Goal: Task Accomplishment & Management: Manage account settings

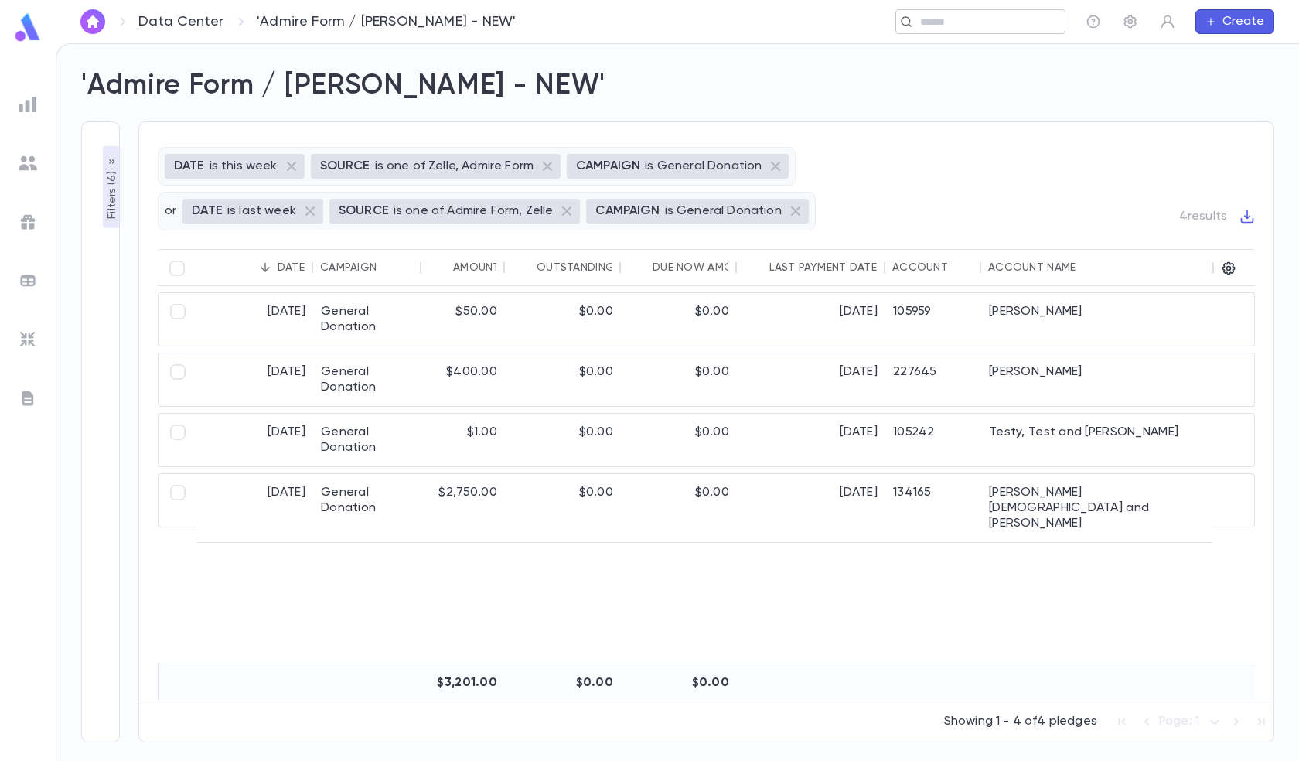
click at [965, 20] on input "text" at bounding box center [976, 22] width 120 height 15
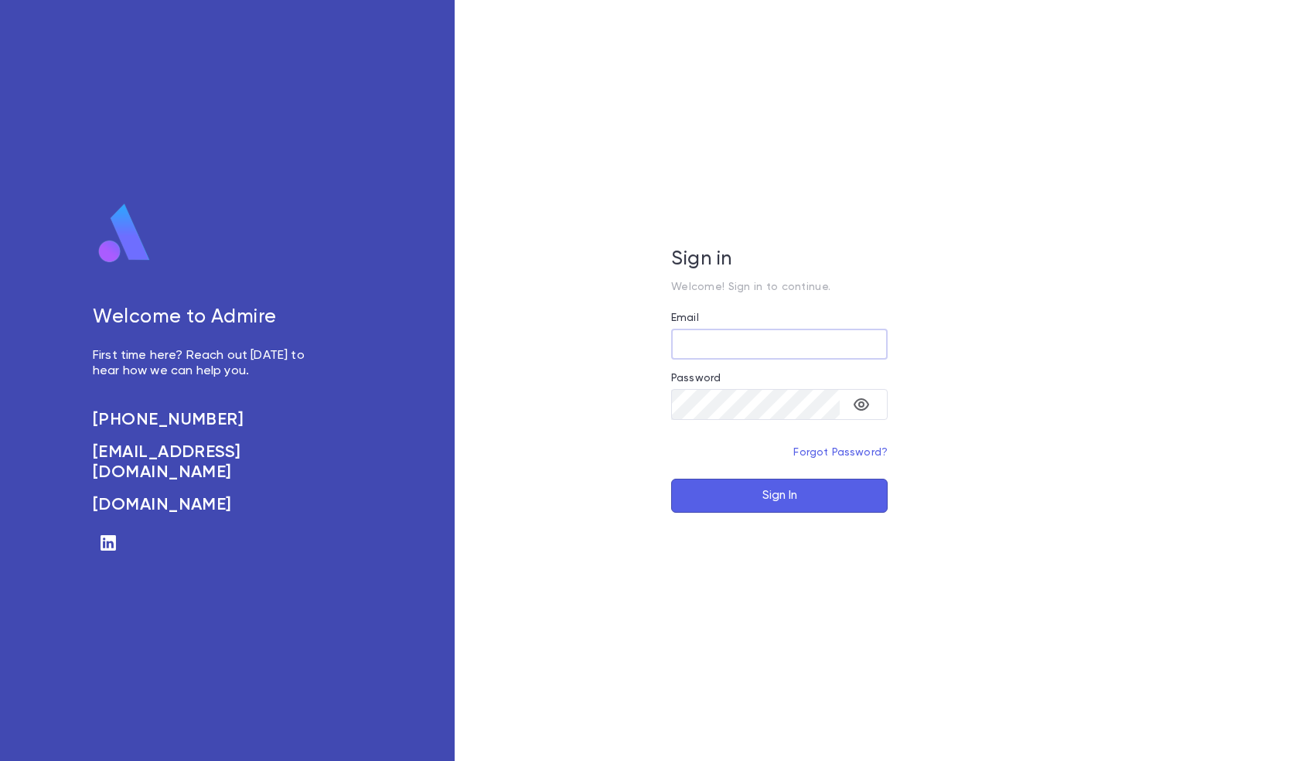
type input "**********"
click at [768, 494] on button "Sign In" at bounding box center [779, 496] width 217 height 34
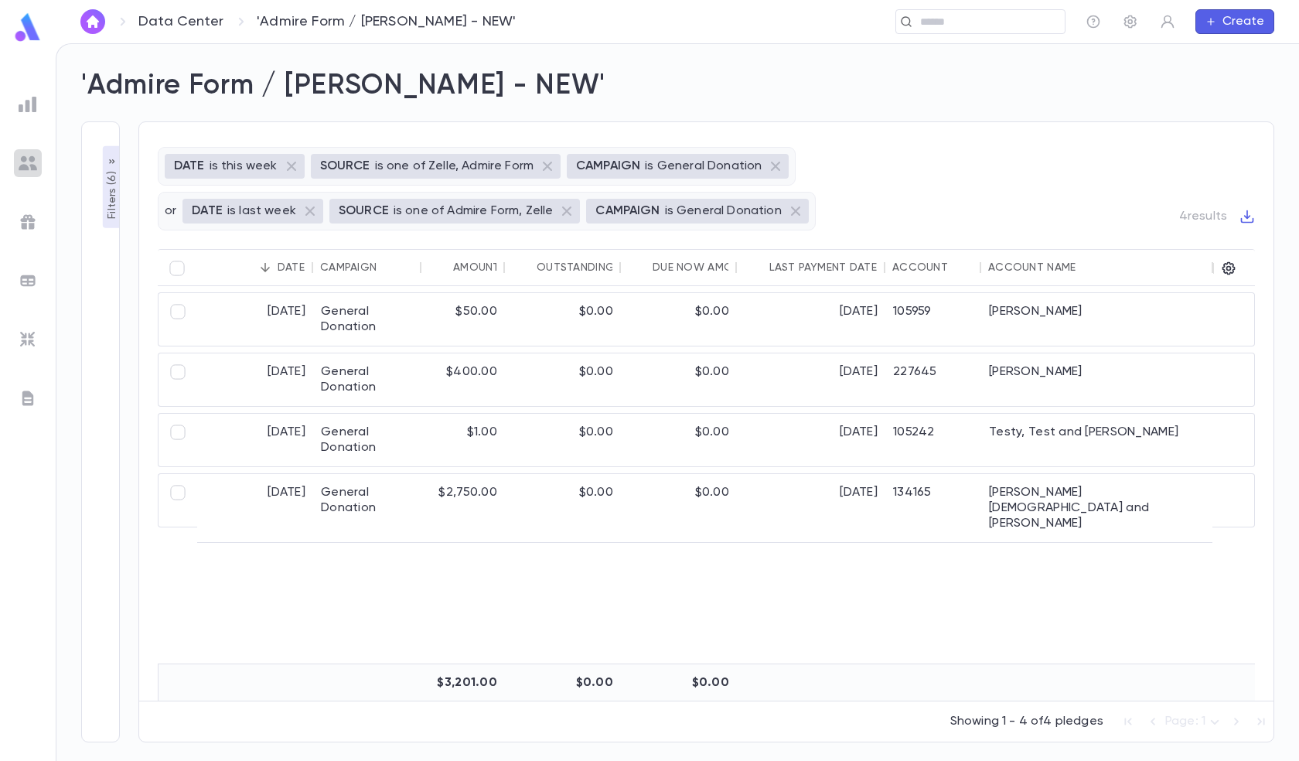
click at [23, 165] on img at bounding box center [28, 163] width 19 height 19
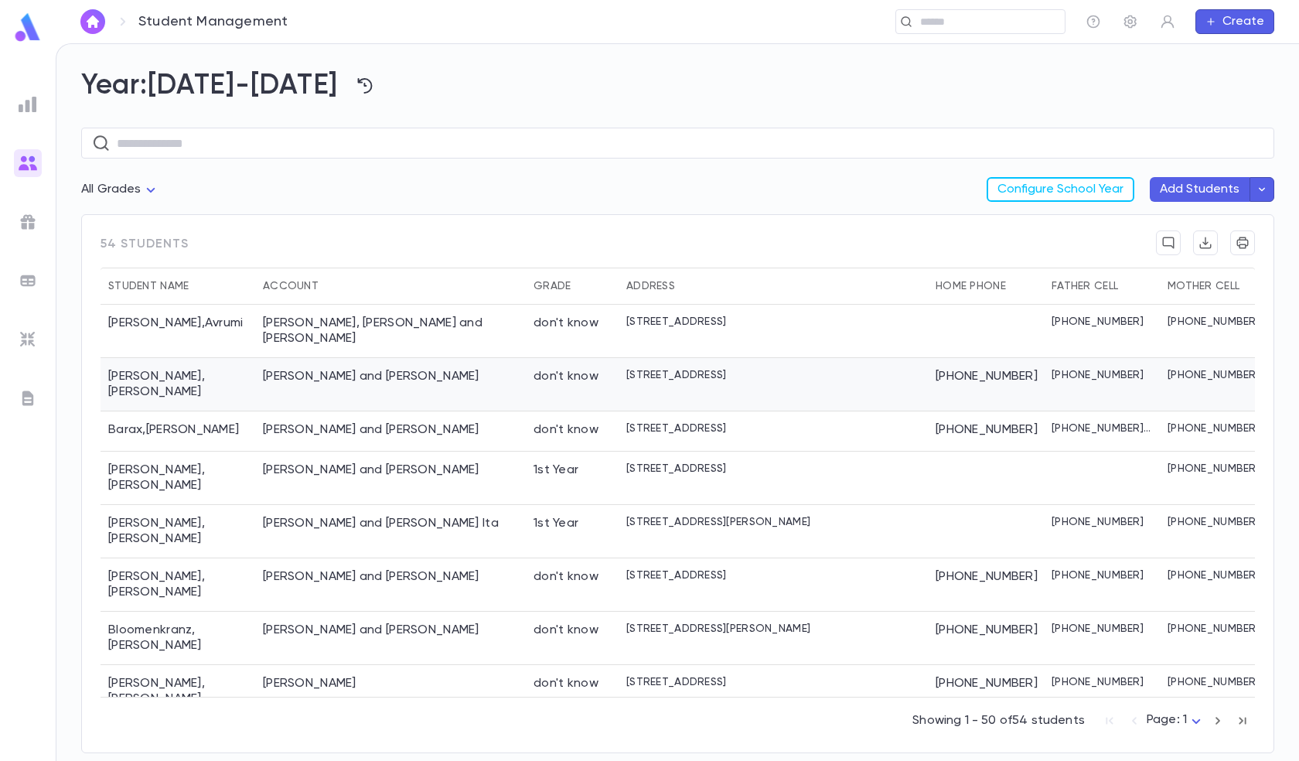
click at [445, 360] on div "[PERSON_NAME] and [PERSON_NAME]" at bounding box center [390, 384] width 271 height 53
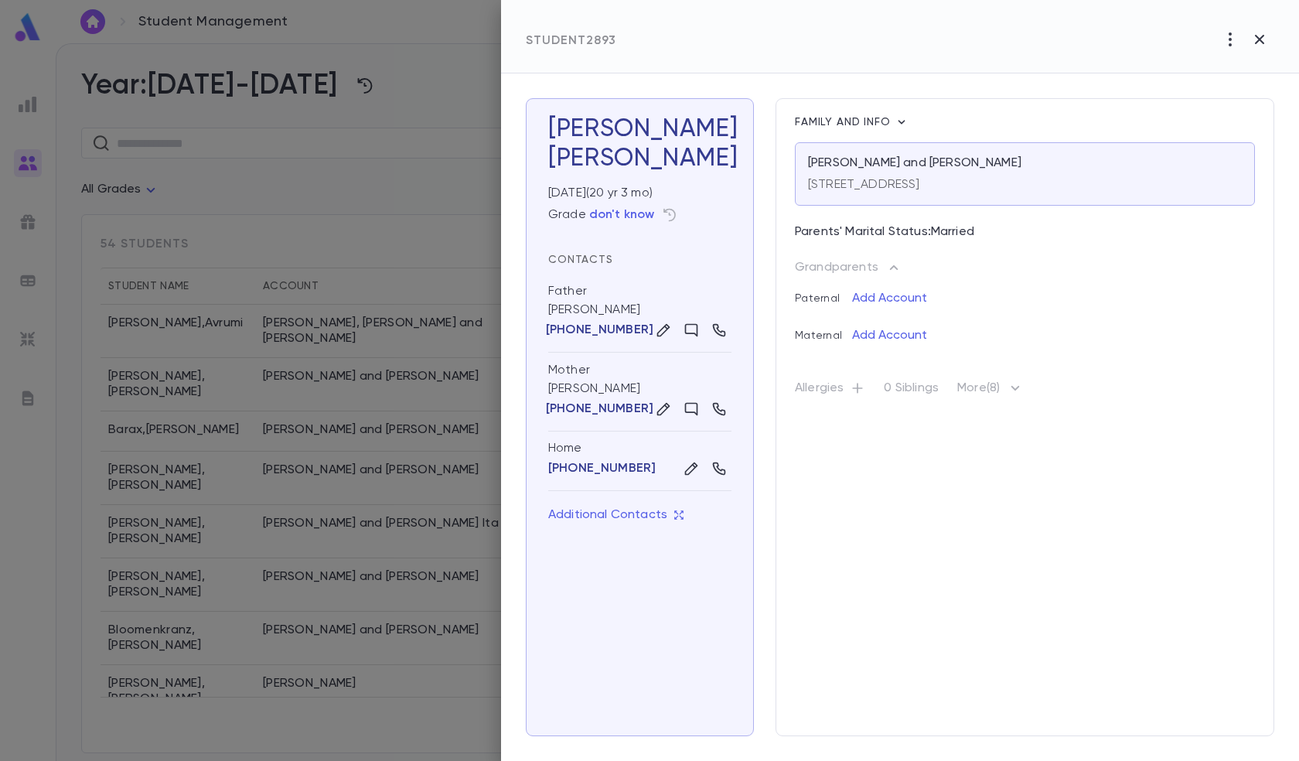
click at [420, 192] on div at bounding box center [649, 380] width 1299 height 761
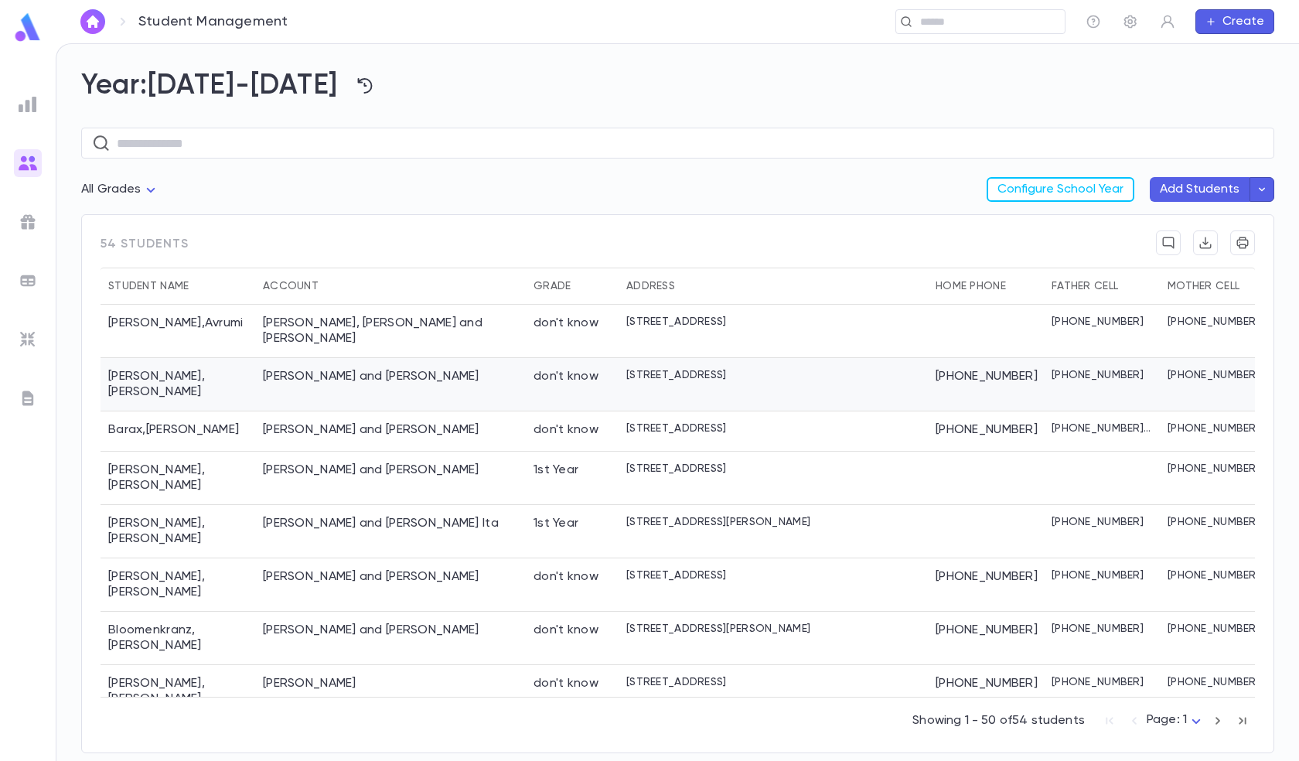
click at [428, 364] on div "[PERSON_NAME] and [PERSON_NAME]" at bounding box center [390, 384] width 271 height 53
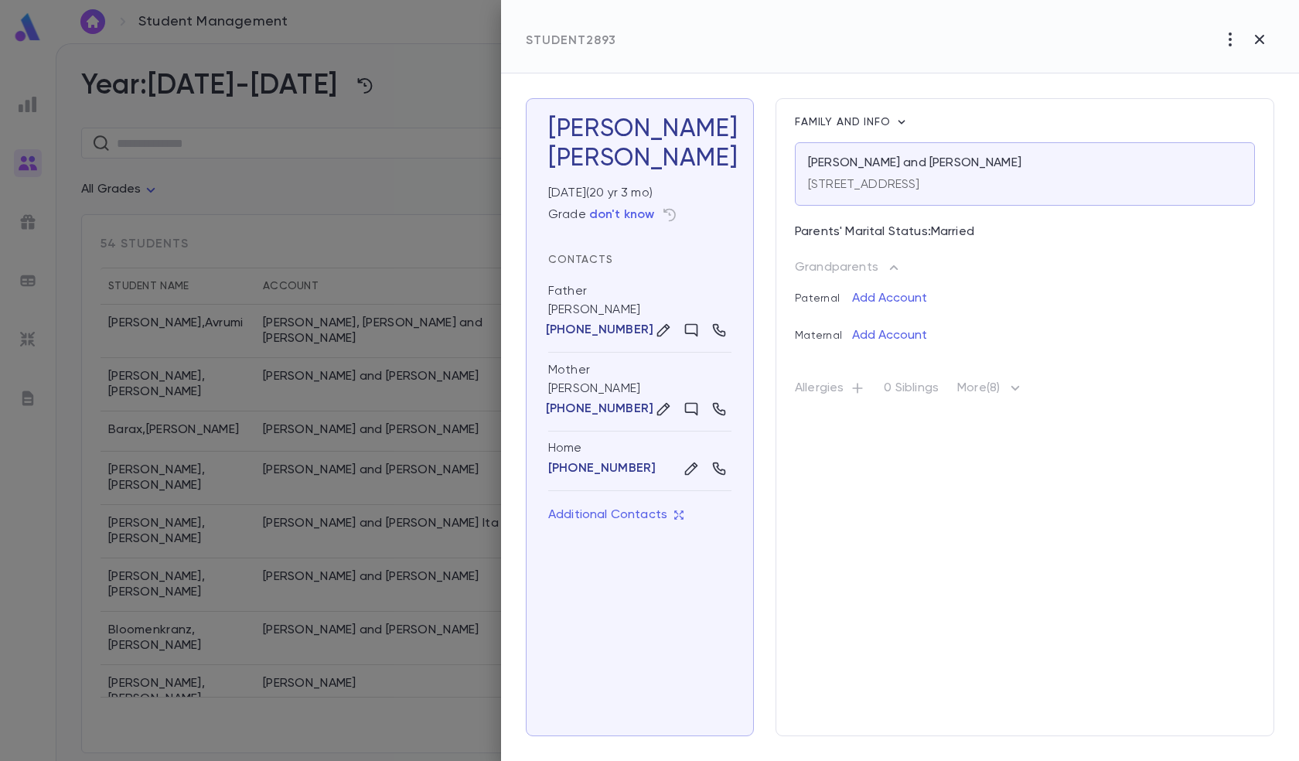
click at [421, 178] on div at bounding box center [649, 380] width 1299 height 761
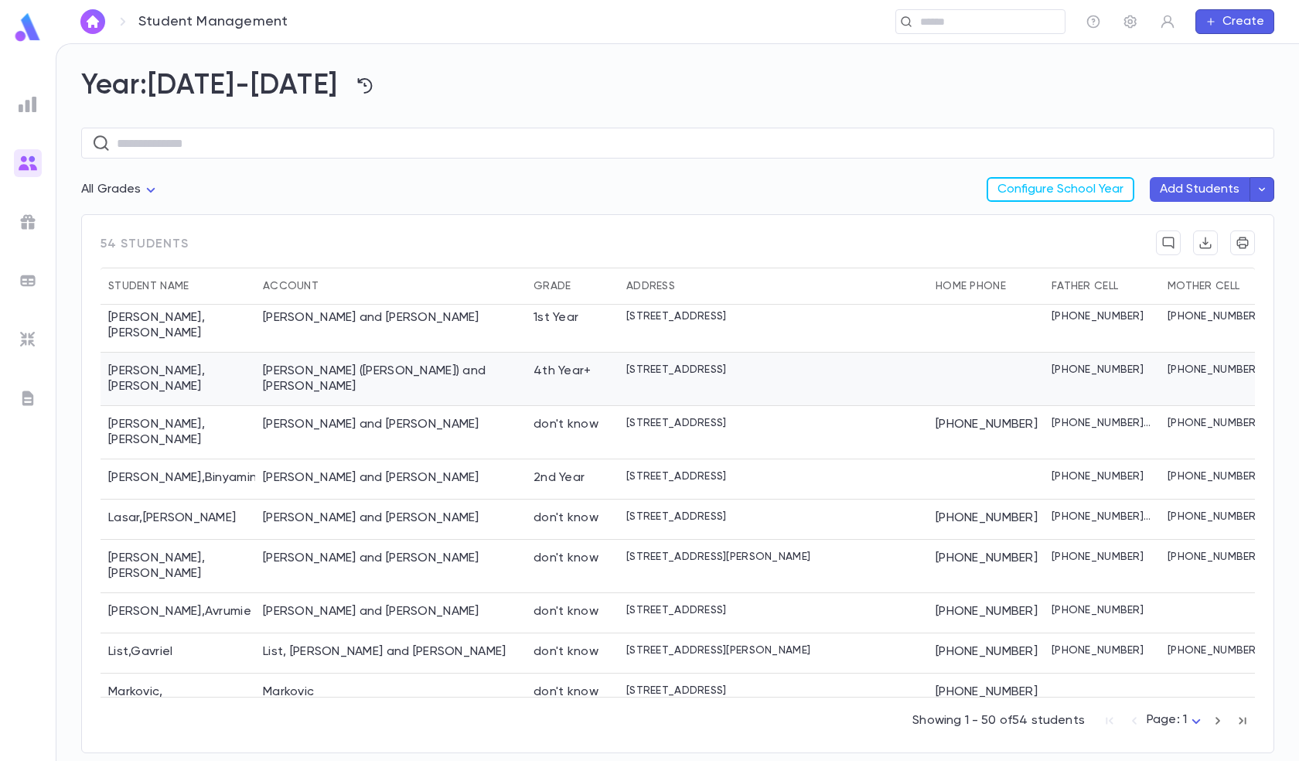
scroll to position [1083, 0]
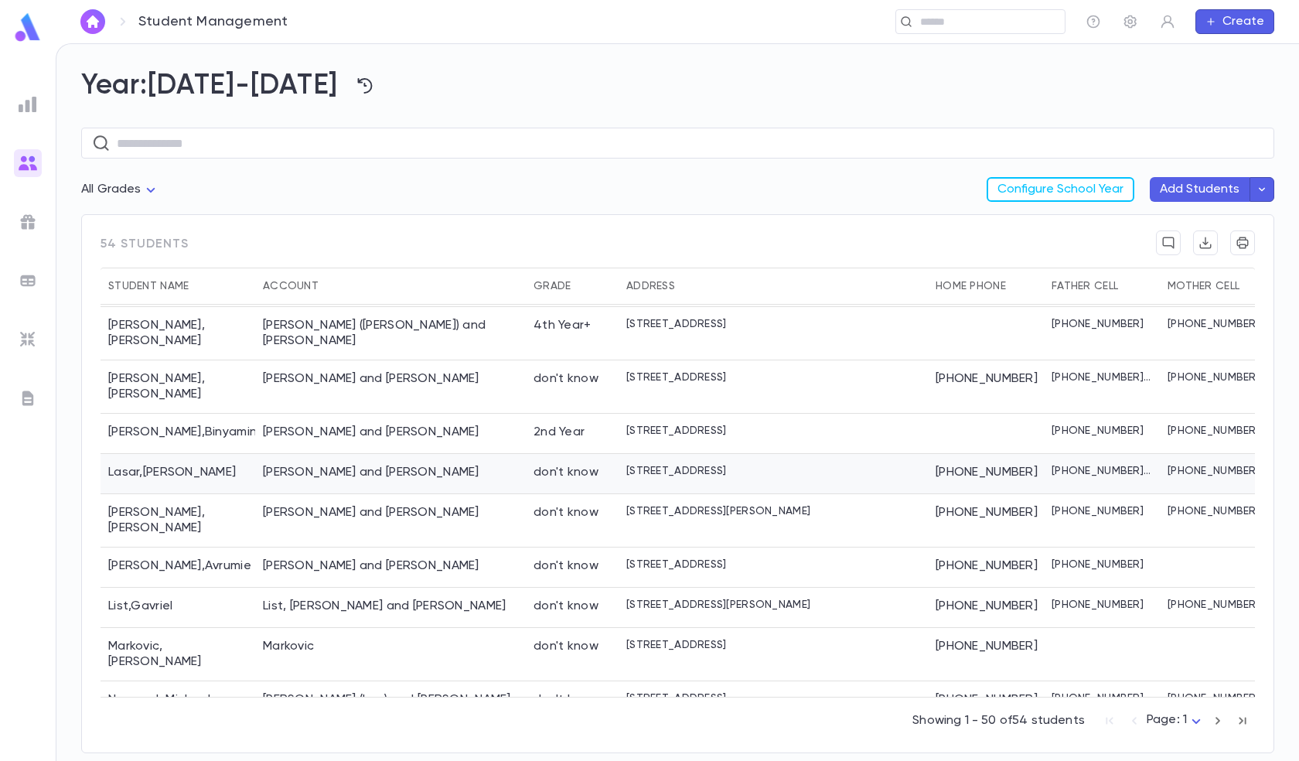
click at [399, 465] on div "Lasar, Daniel and Rachel" at bounding box center [371, 472] width 217 height 15
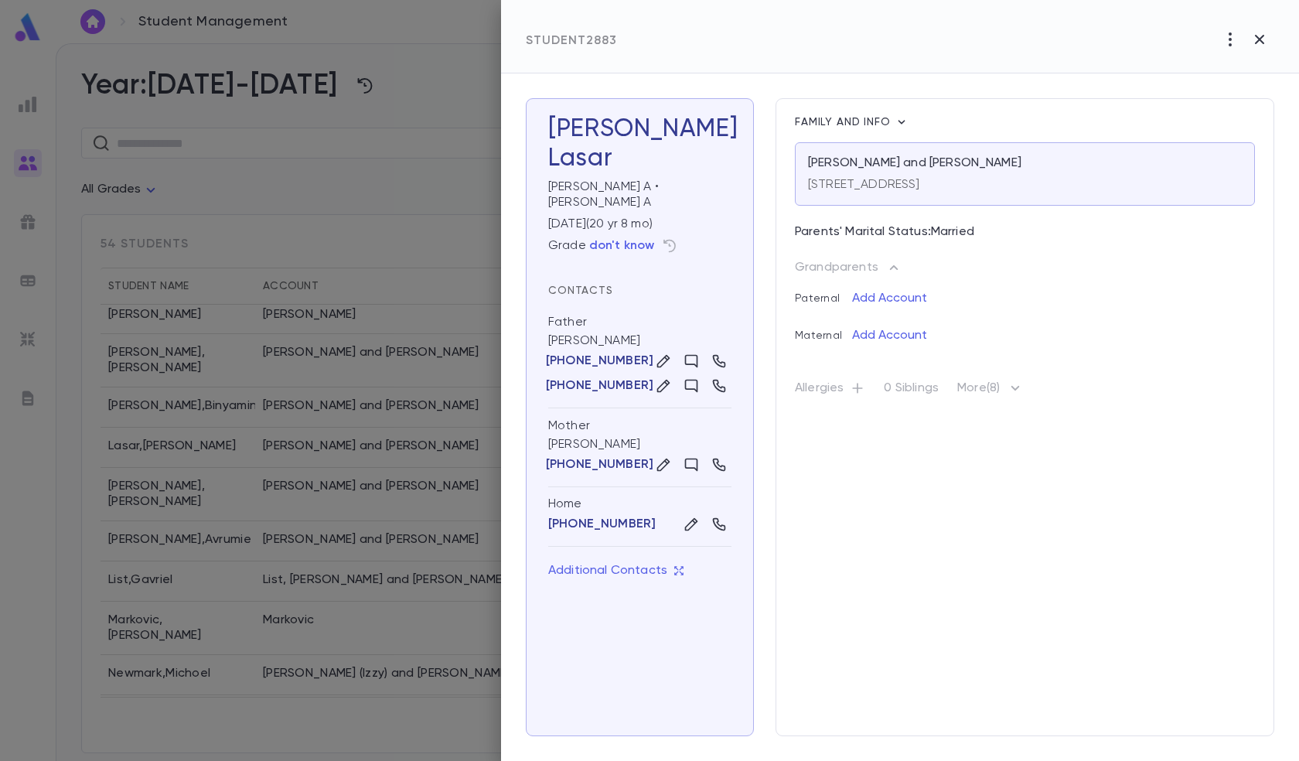
click at [842, 392] on p "Allergies" at bounding box center [830, 392] width 70 height 22
click at [857, 389] on icon "button" at bounding box center [858, 388] width 10 height 10
type input "**********"
click at [1241, 446] on icon "button" at bounding box center [1243, 445] width 14 height 15
click at [436, 233] on div at bounding box center [649, 380] width 1299 height 761
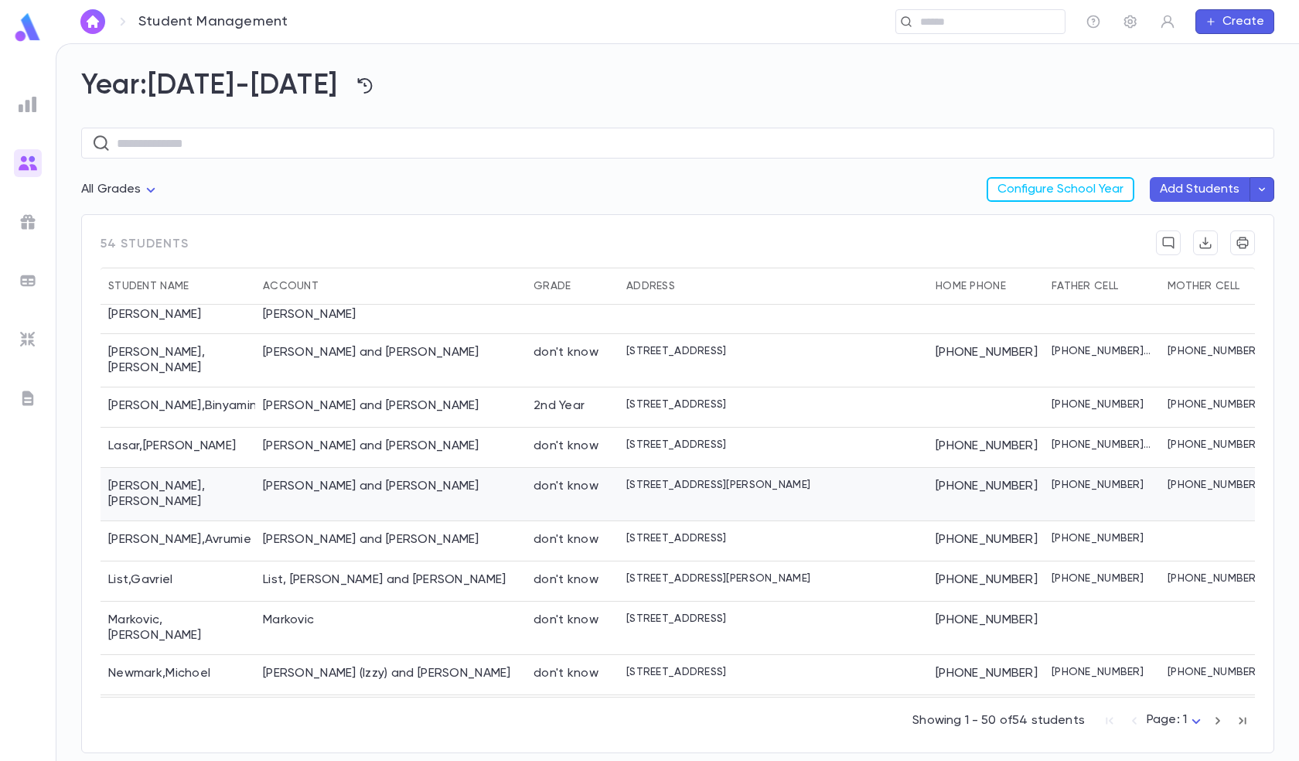
click at [442, 468] on div "Lazar, Chaim and Rochel" at bounding box center [390, 494] width 271 height 53
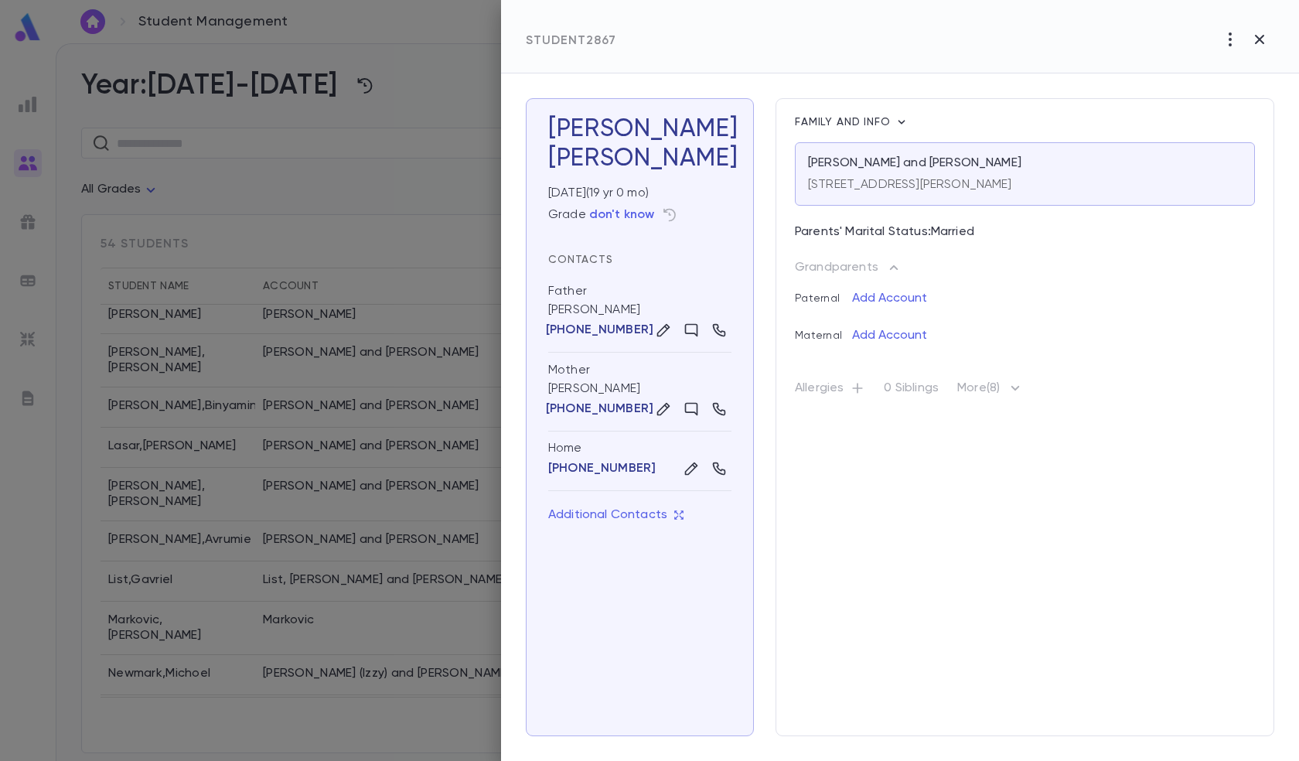
click at [855, 384] on icon "button" at bounding box center [857, 388] width 15 height 15
type input "**********"
click at [1061, 466] on div "**********" at bounding box center [1025, 417] width 499 height 638
click at [858, 390] on icon "button" at bounding box center [858, 388] width 10 height 10
click at [1238, 449] on icon "button" at bounding box center [1243, 445] width 14 height 15
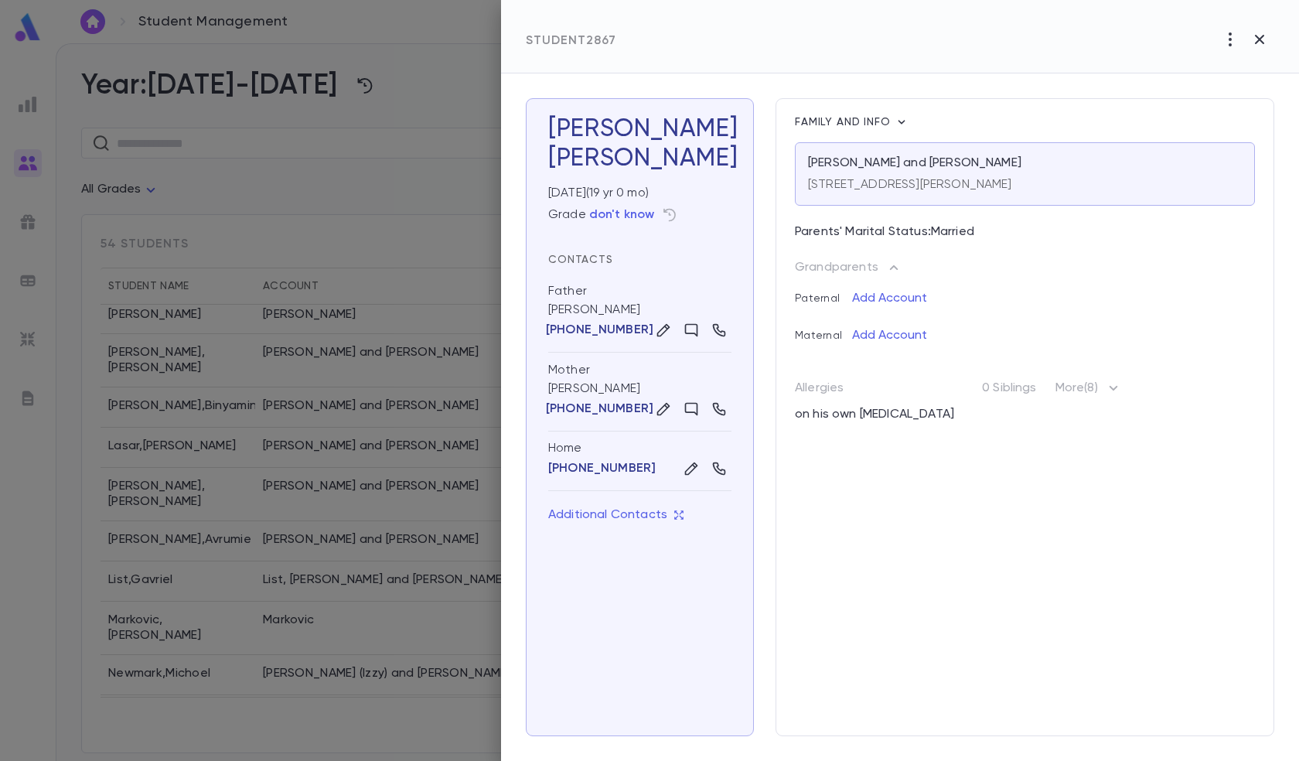
click at [395, 207] on div at bounding box center [649, 380] width 1299 height 761
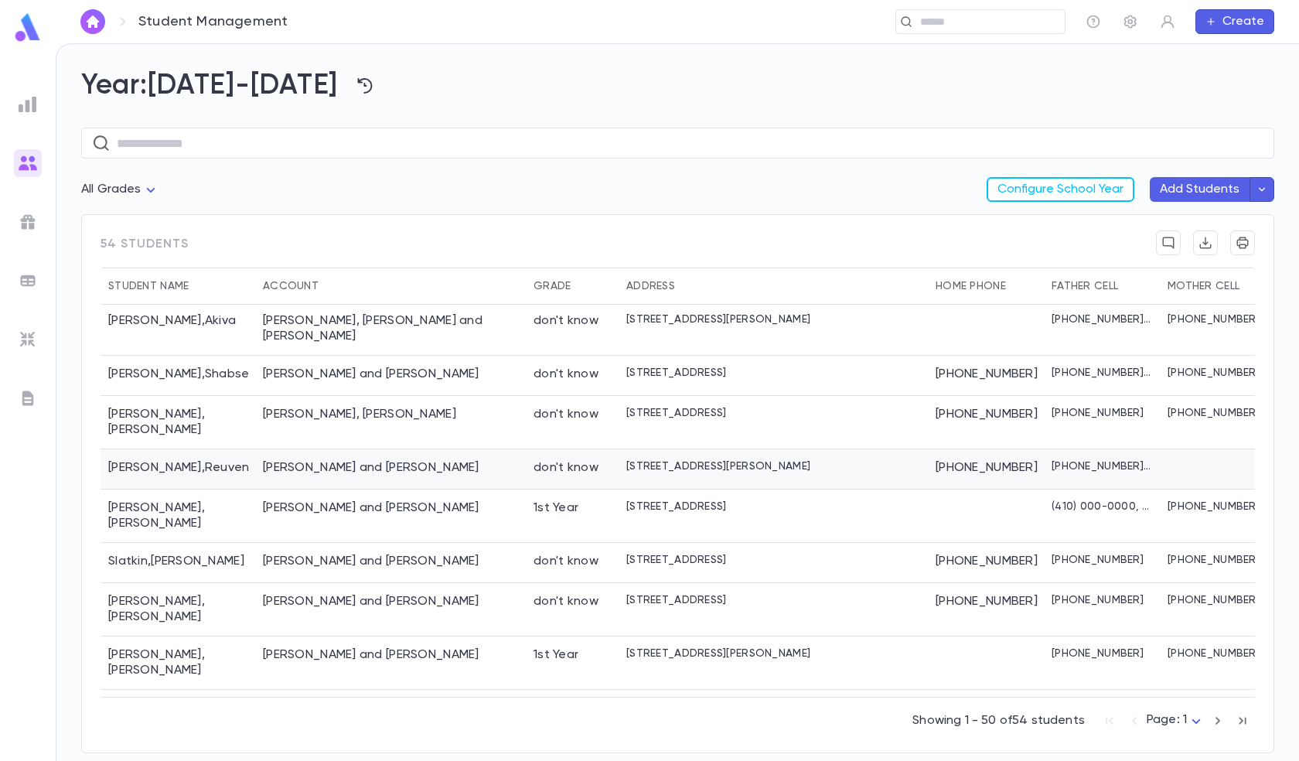
scroll to position [1665, 0]
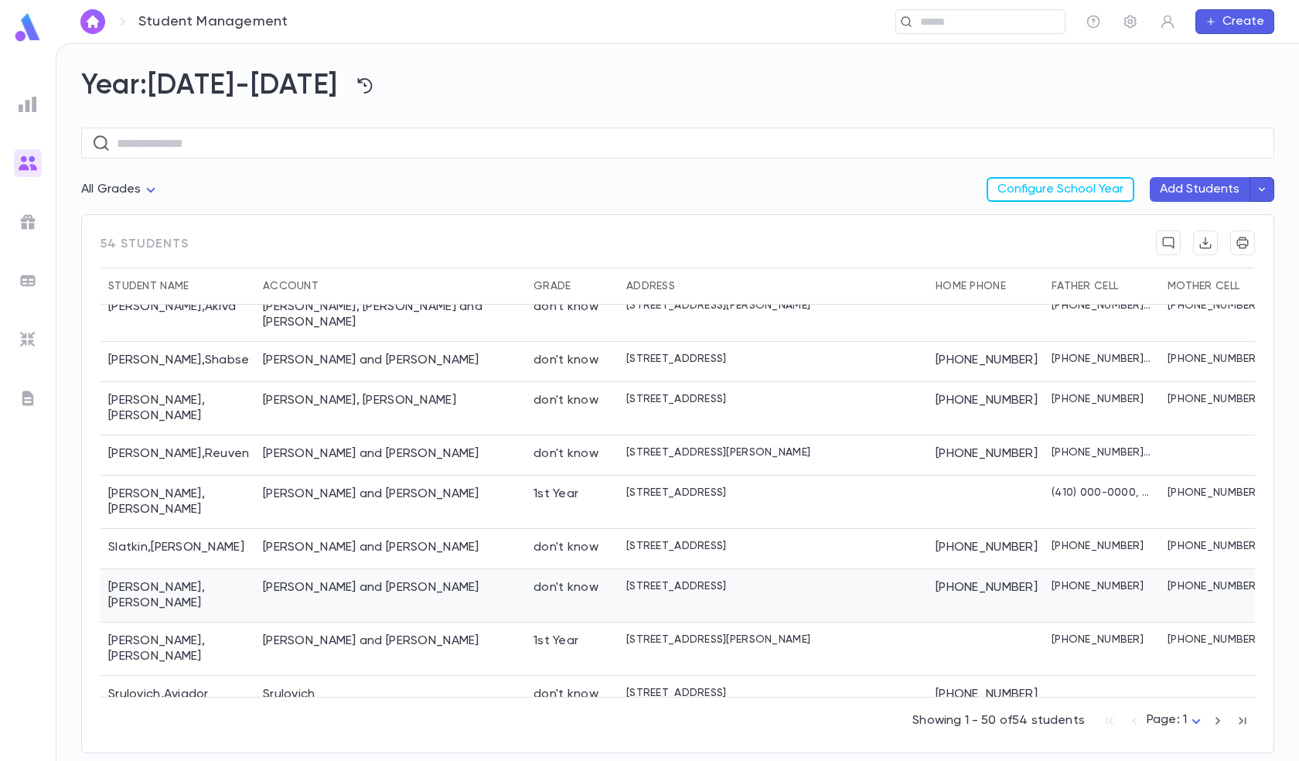
click at [410, 569] on div "Sobol, Daniel and Julie" at bounding box center [390, 595] width 271 height 53
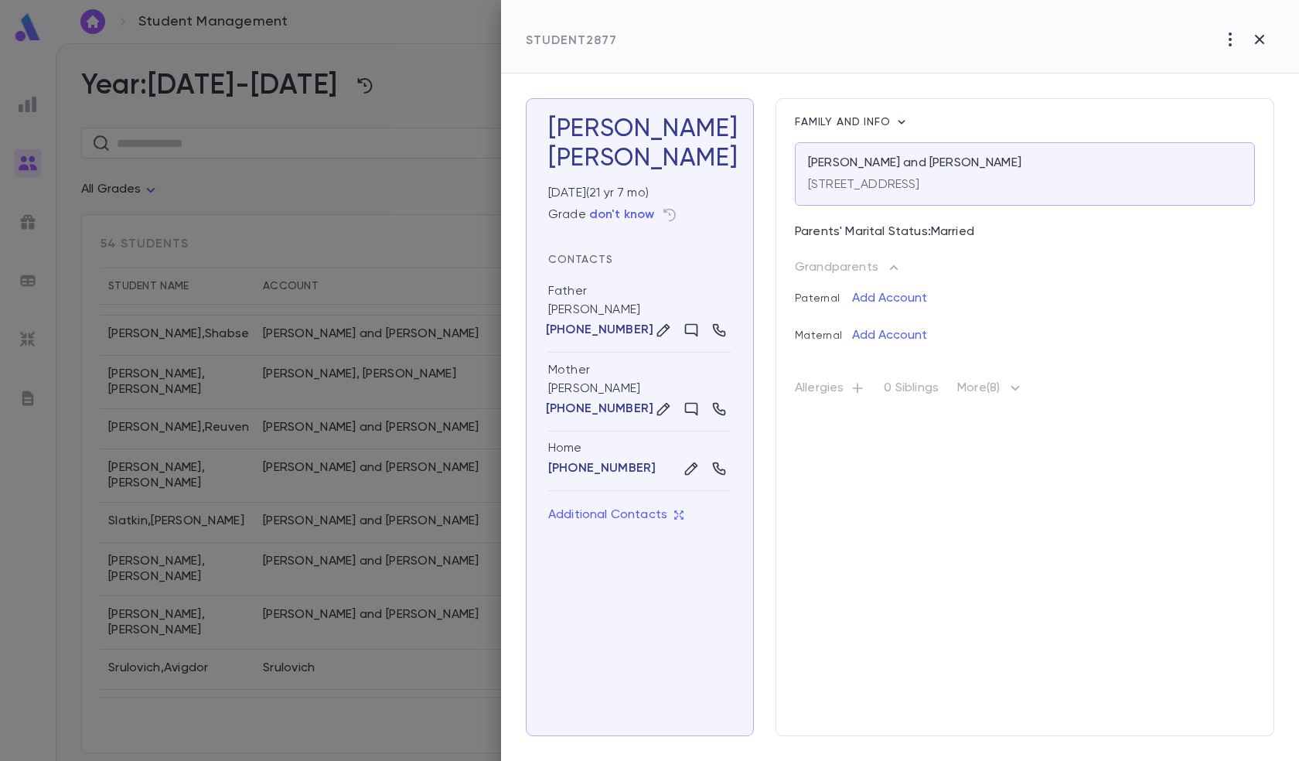
click at [859, 390] on icon "button" at bounding box center [857, 388] width 15 height 15
type input "**********"
click at [1251, 442] on button "button" at bounding box center [1243, 445] width 25 height 25
click at [429, 172] on div at bounding box center [649, 380] width 1299 height 761
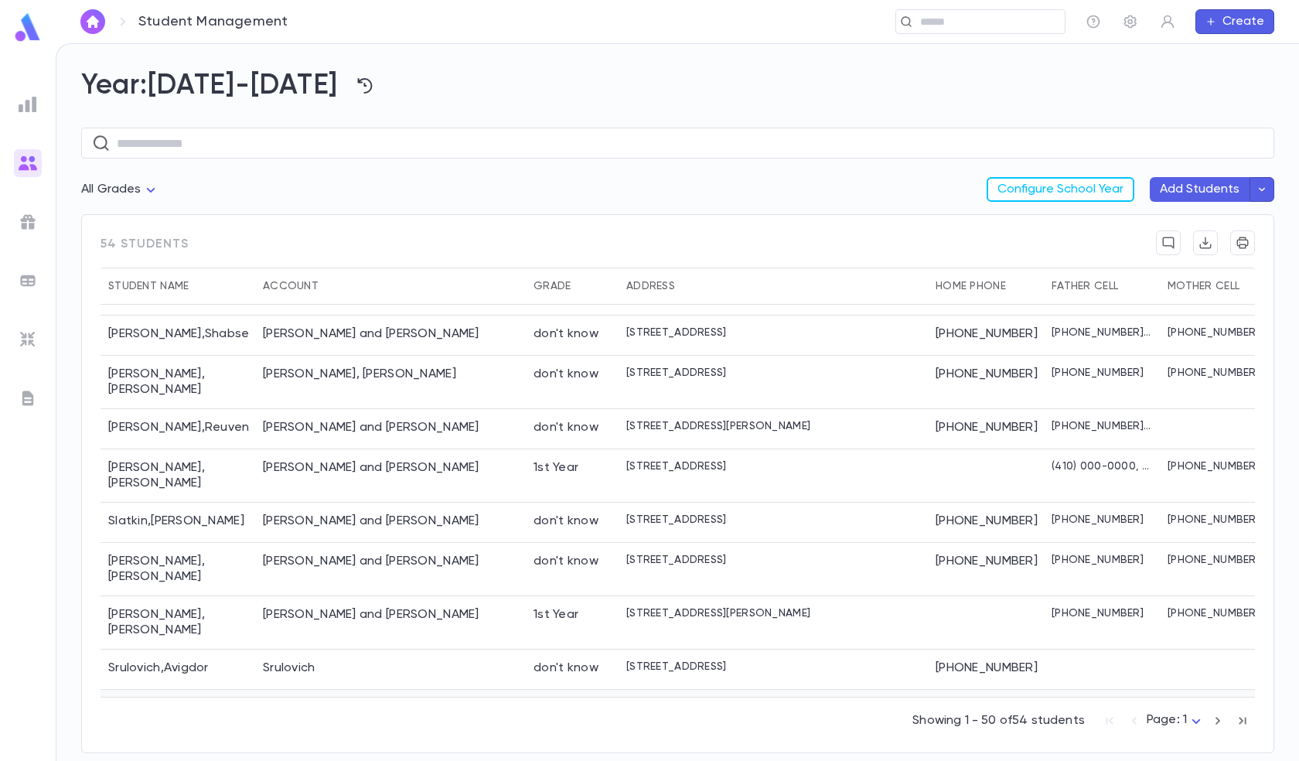
click at [353, 701] on div "[PERSON_NAME] and [PERSON_NAME]" at bounding box center [371, 708] width 217 height 15
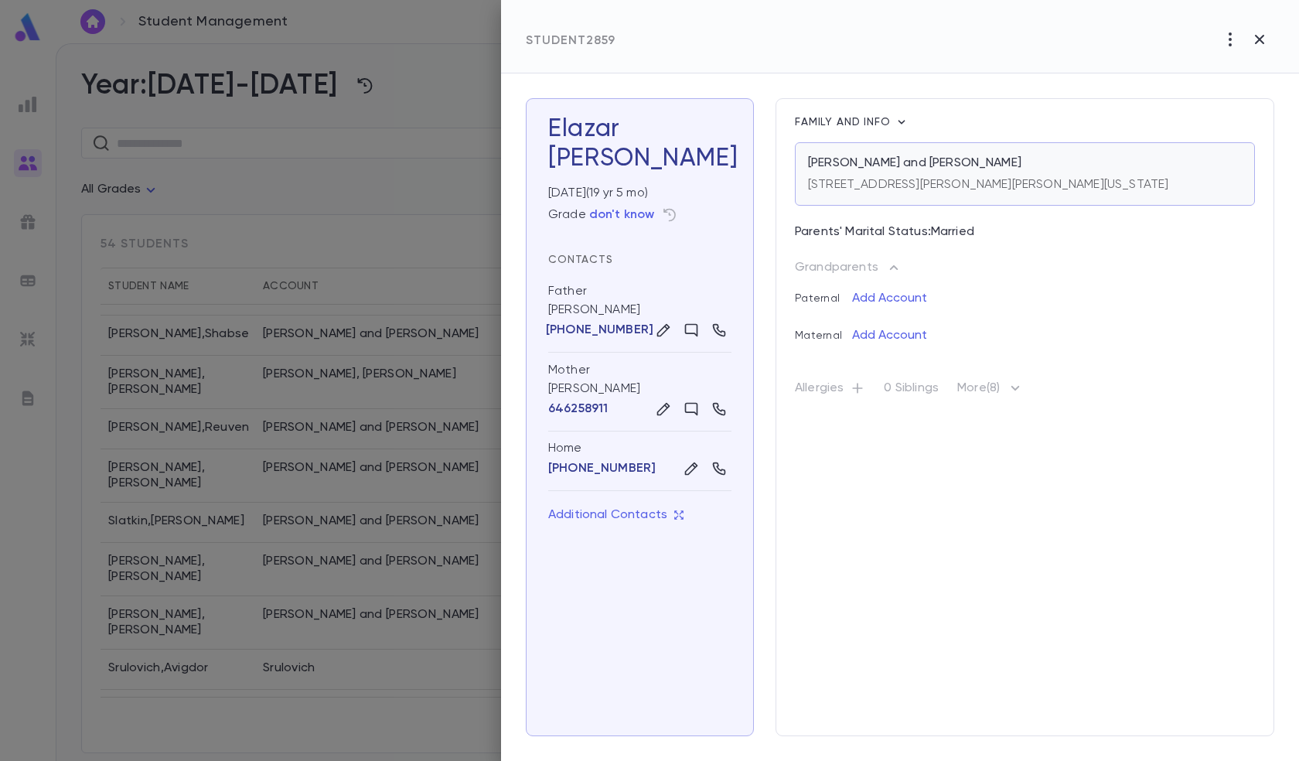
click at [934, 162] on p "[PERSON_NAME] and [PERSON_NAME]" at bounding box center [914, 162] width 213 height 15
drag, startPoint x: 430, startPoint y: 146, endPoint x: 412, endPoint y: 148, distance: 18.6
click at [429, 146] on div at bounding box center [649, 380] width 1299 height 761
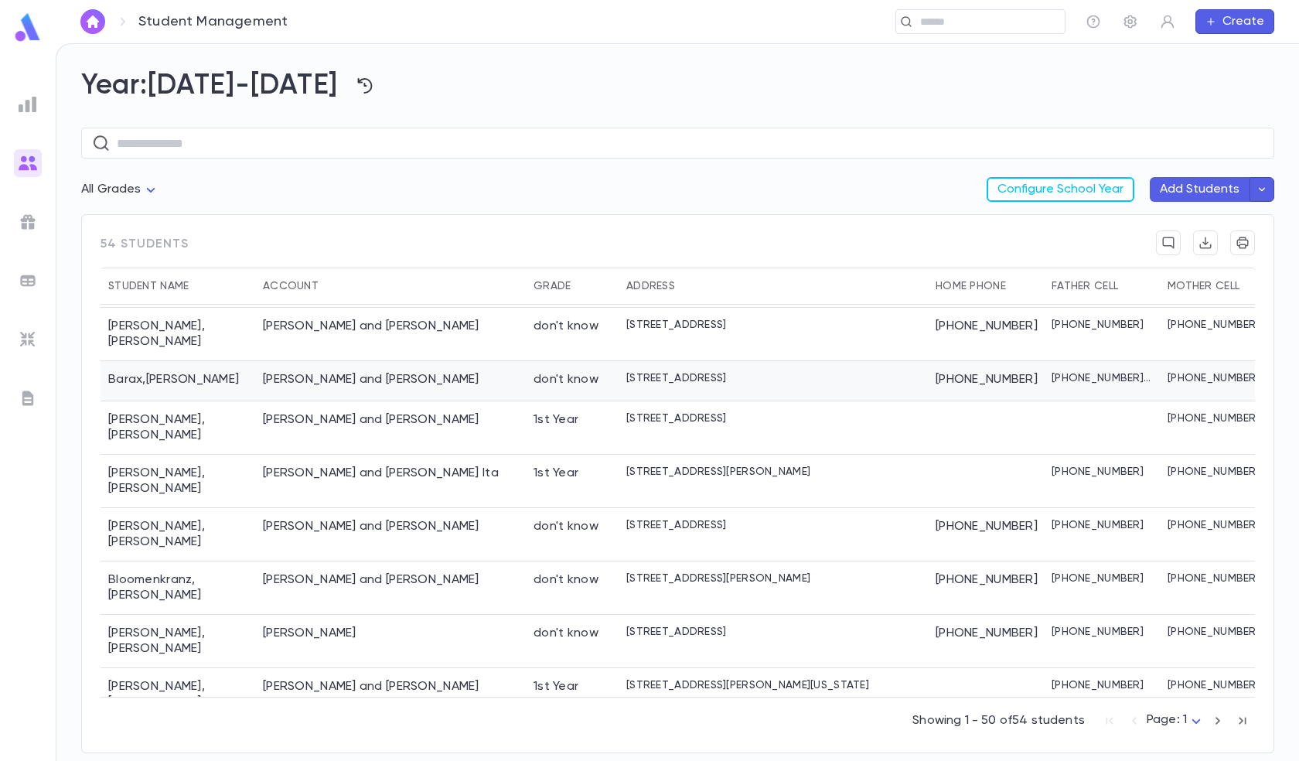
scroll to position [0, 0]
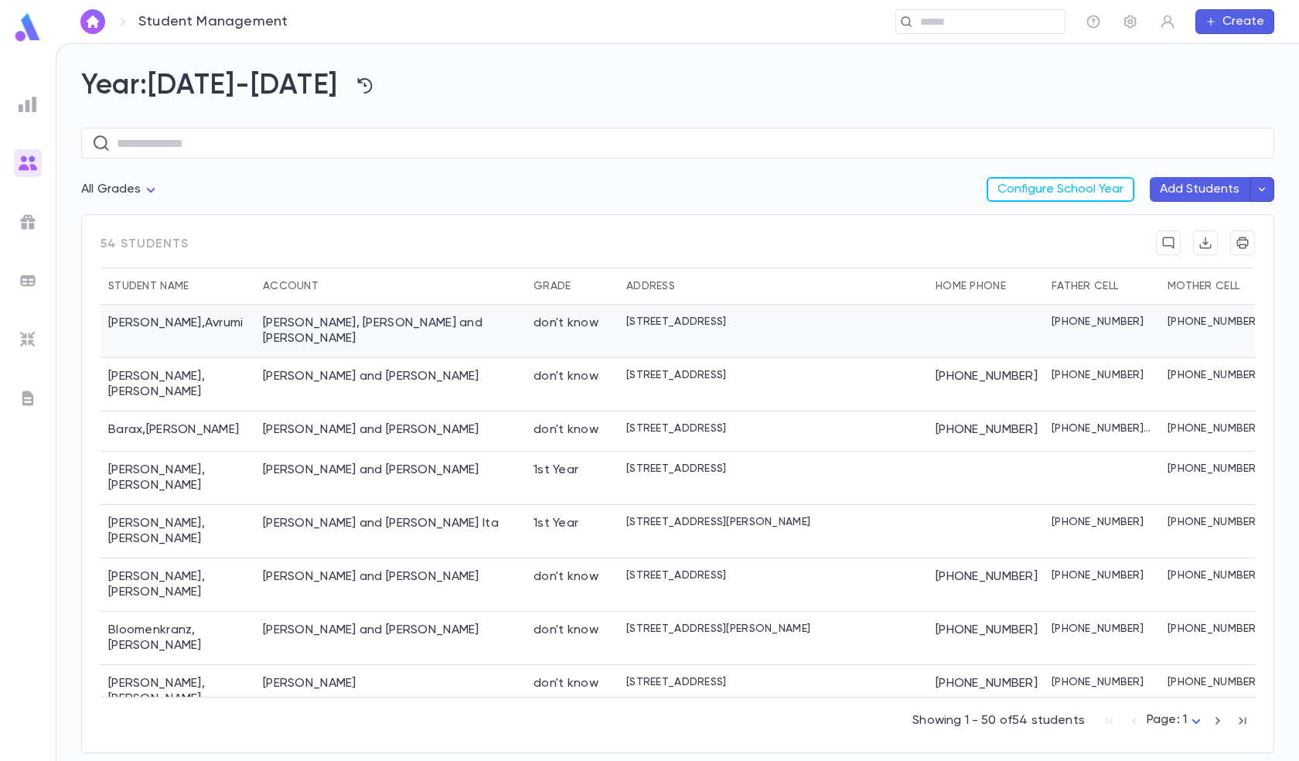
click at [405, 324] on div "[PERSON_NAME], [PERSON_NAME] and [PERSON_NAME]" at bounding box center [390, 331] width 255 height 31
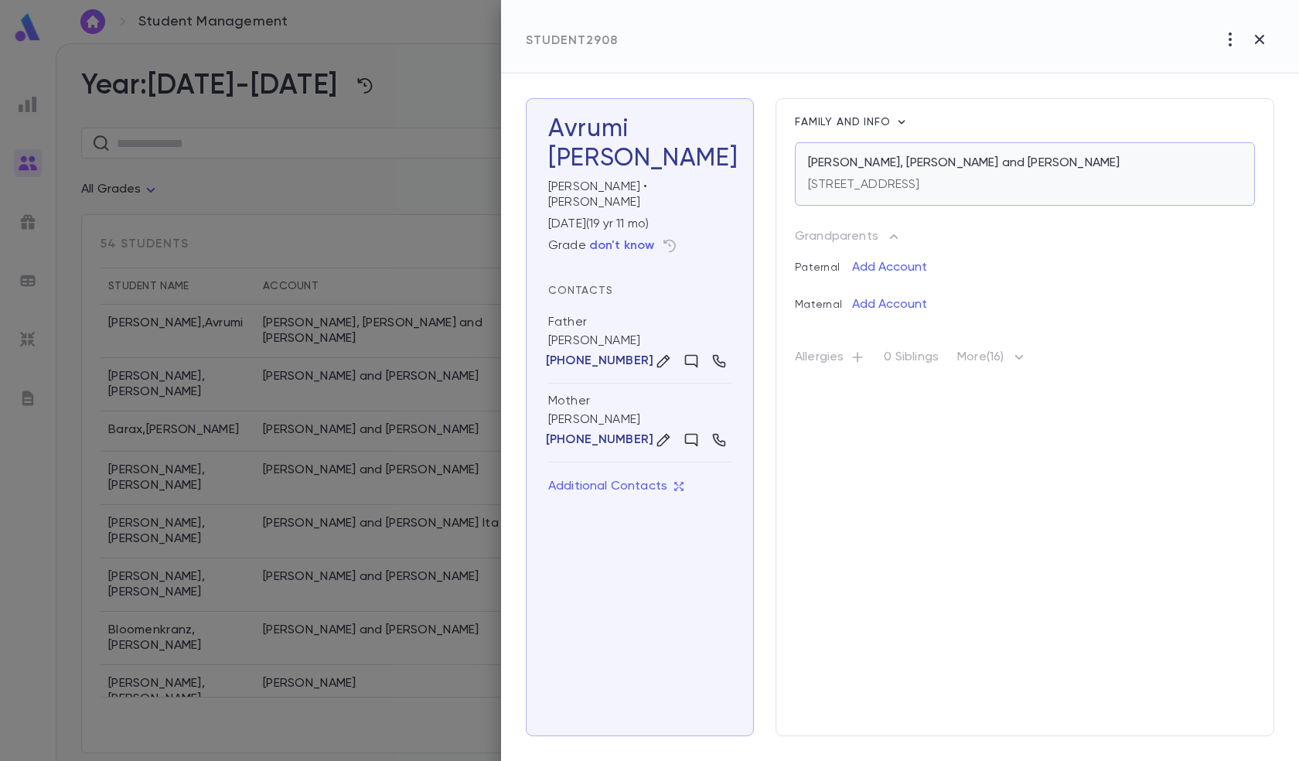
click at [856, 179] on p "[STREET_ADDRESS]" at bounding box center [864, 184] width 112 height 15
click at [1259, 40] on icon "button" at bounding box center [1259, 39] width 9 height 9
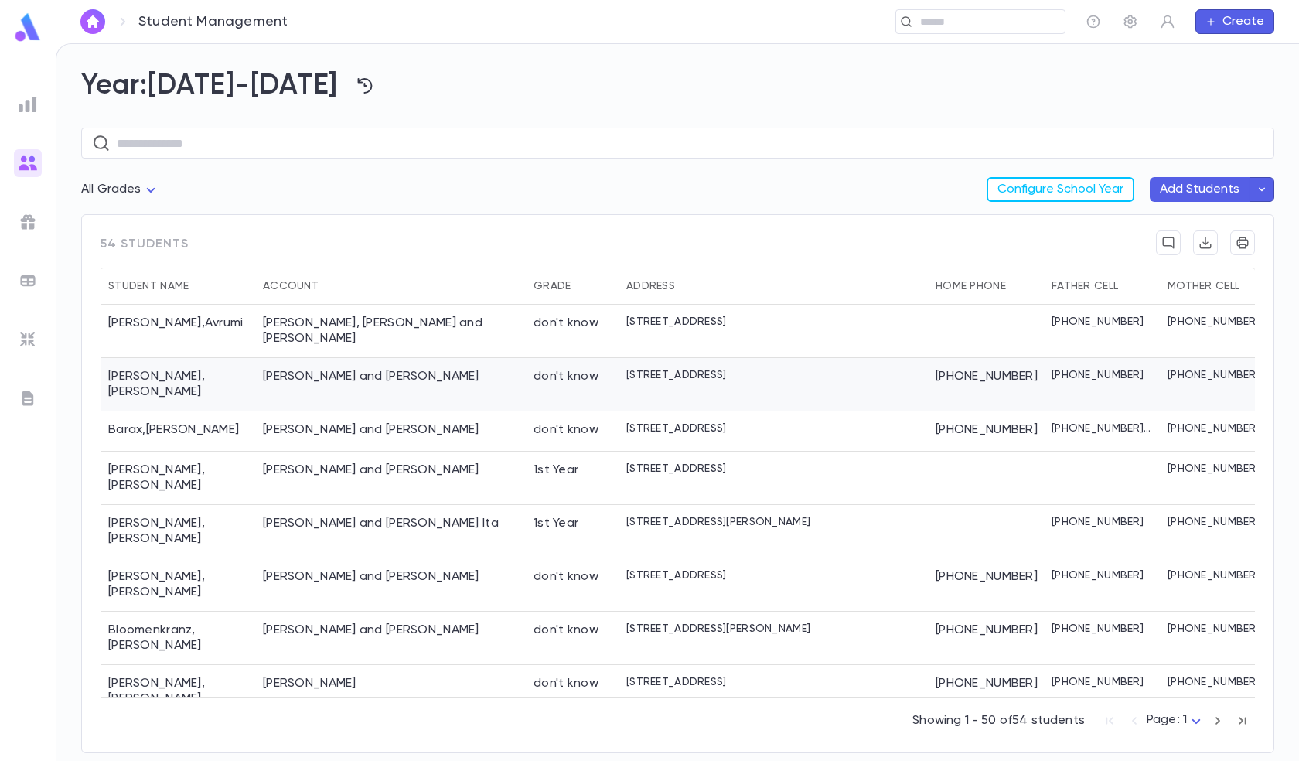
click at [652, 369] on p "[STREET_ADDRESS]" at bounding box center [677, 375] width 100 height 12
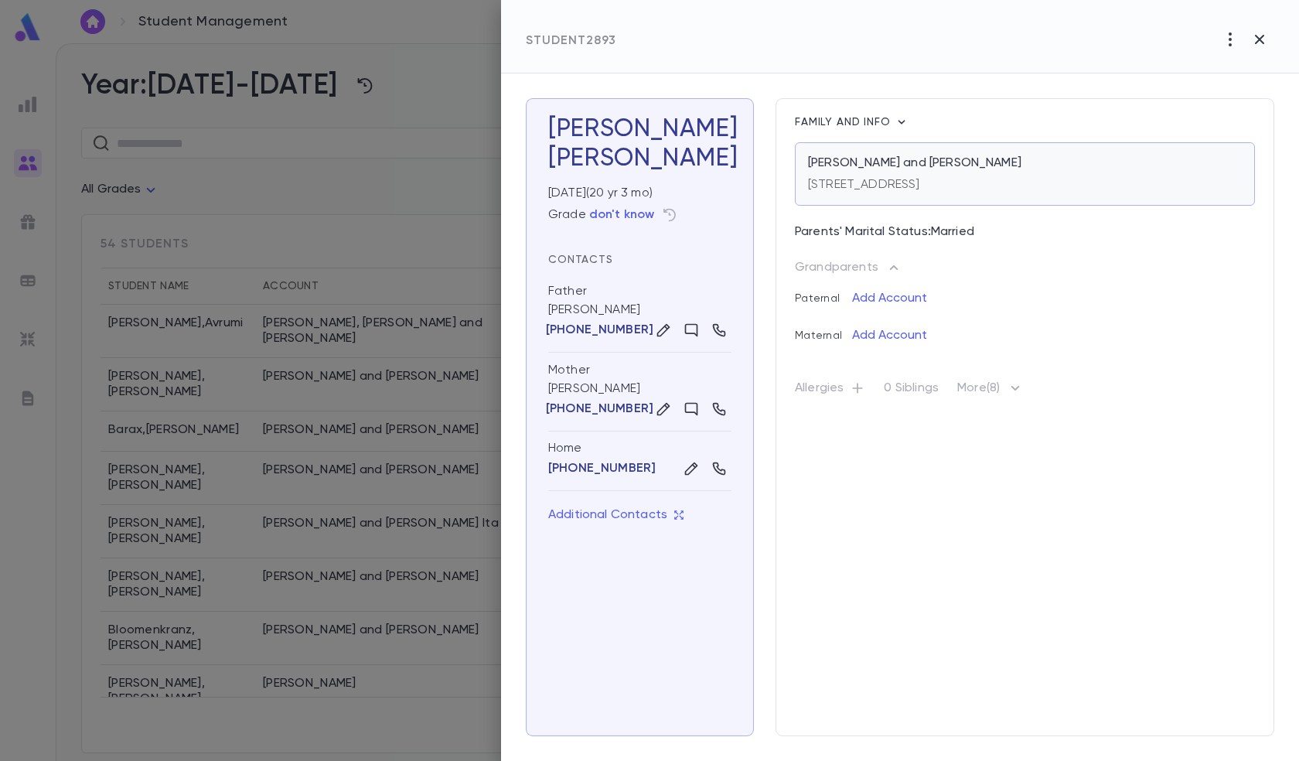
click at [873, 176] on div "[STREET_ADDRESS]" at bounding box center [864, 182] width 112 height 22
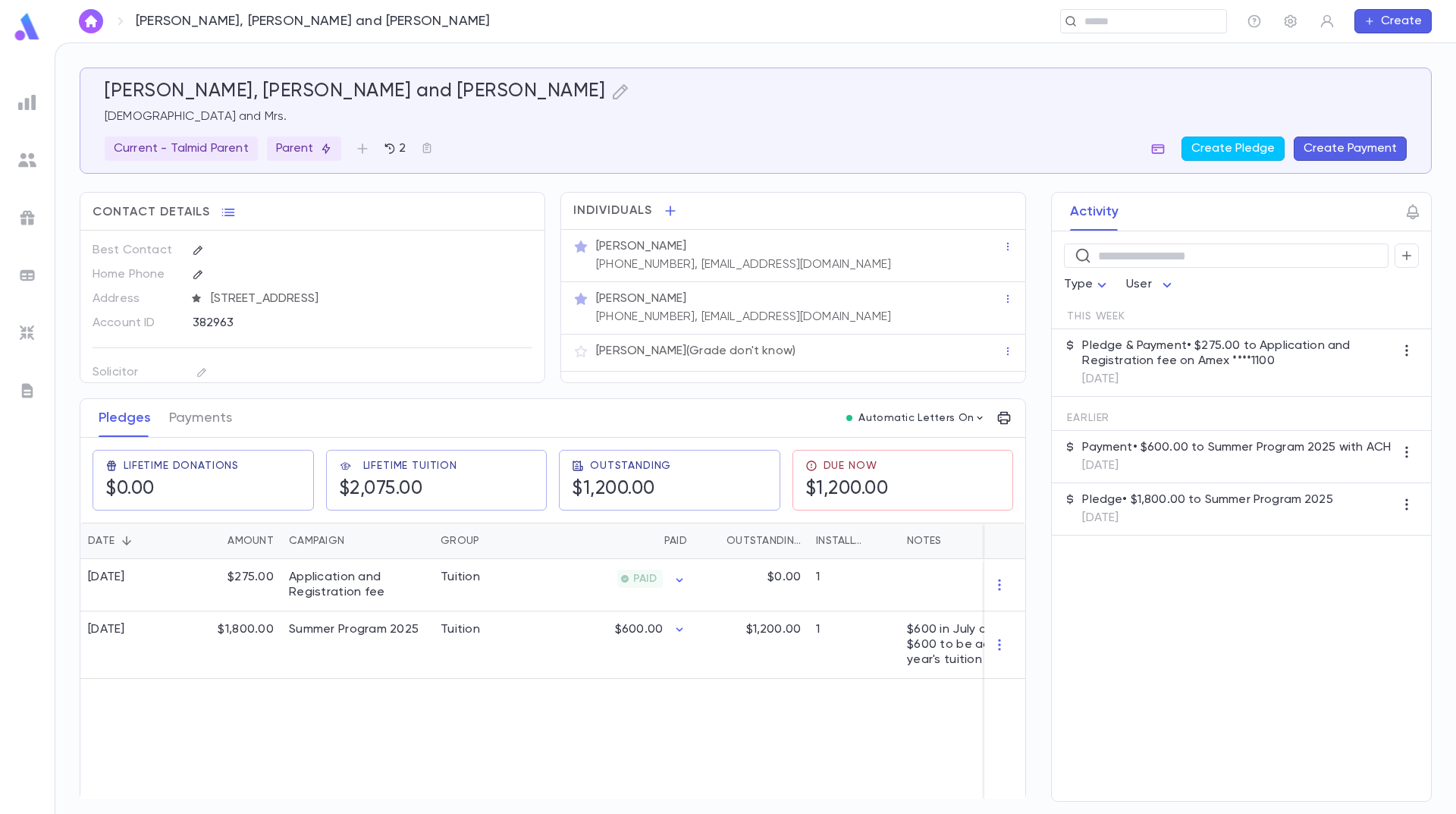
click at [1164, 149] on icon "button" at bounding box center [1157, 148] width 15 height 15
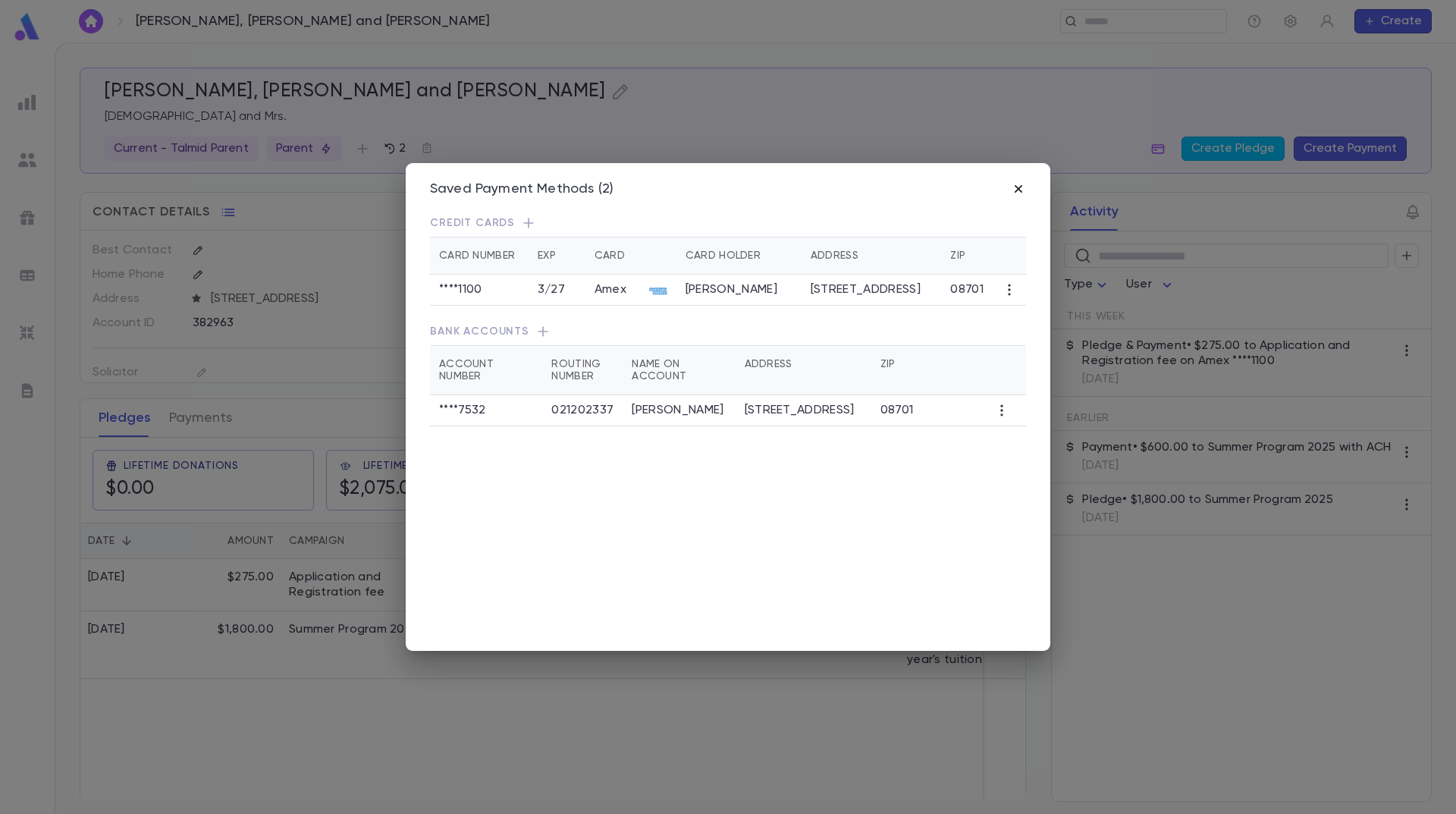
click at [1022, 187] on icon "button" at bounding box center [1018, 188] width 15 height 15
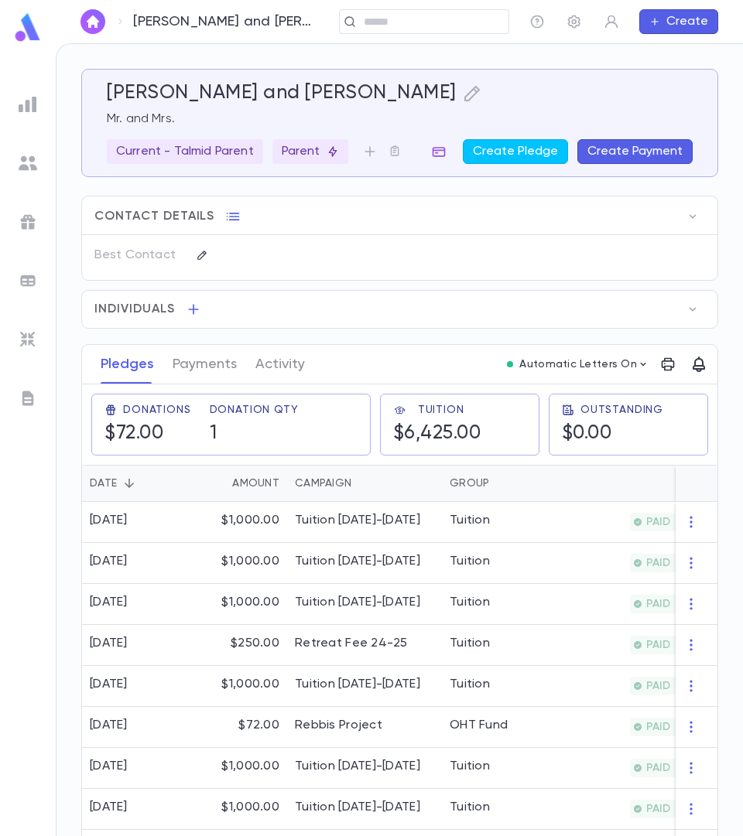
click at [441, 152] on icon "button" at bounding box center [438, 151] width 15 height 15
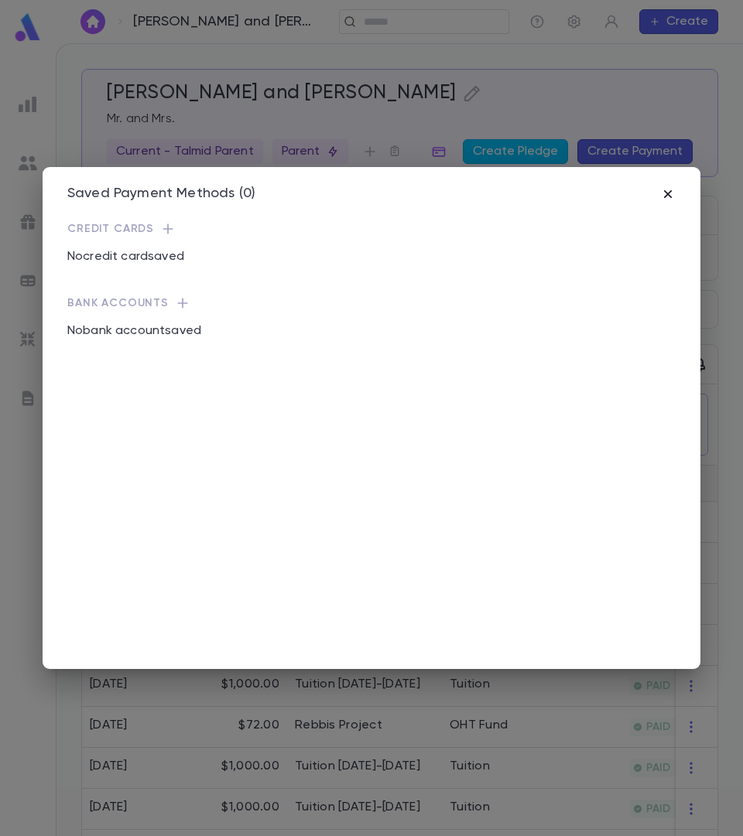
click at [670, 197] on icon "button" at bounding box center [668, 194] width 8 height 8
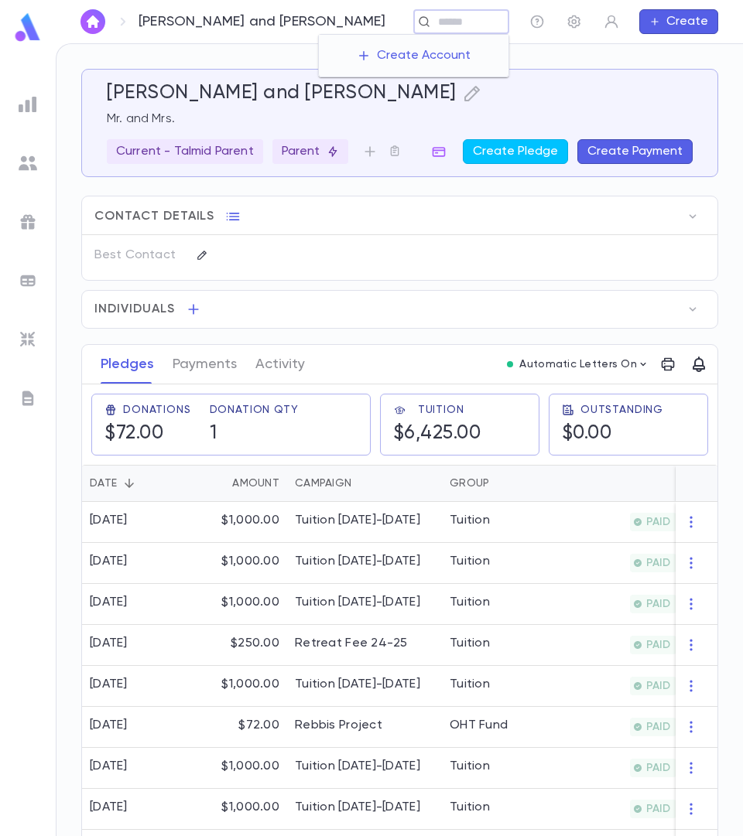
click at [473, 26] on input "text" at bounding box center [467, 22] width 69 height 15
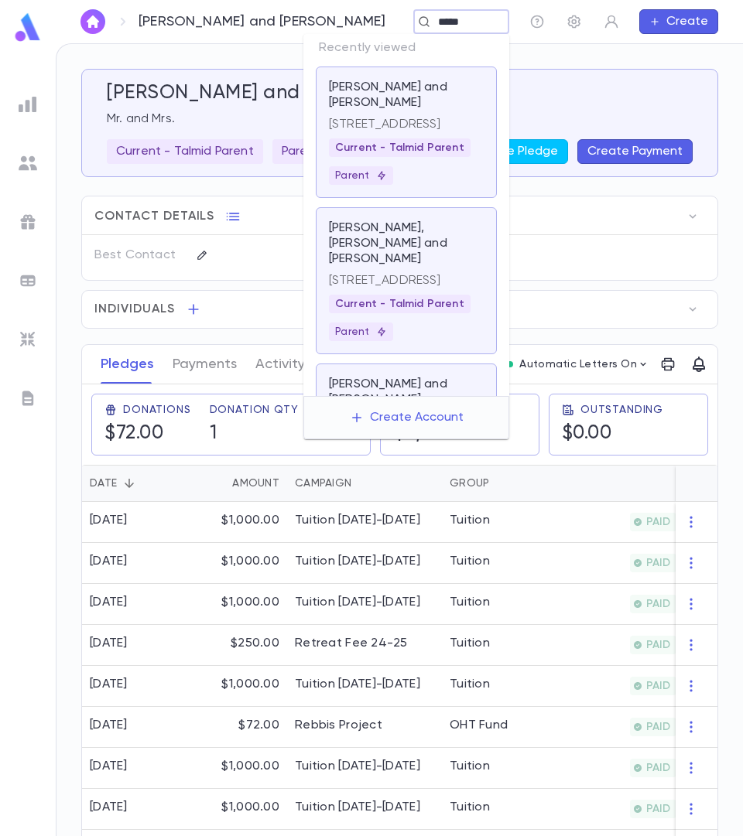
type input "*****"
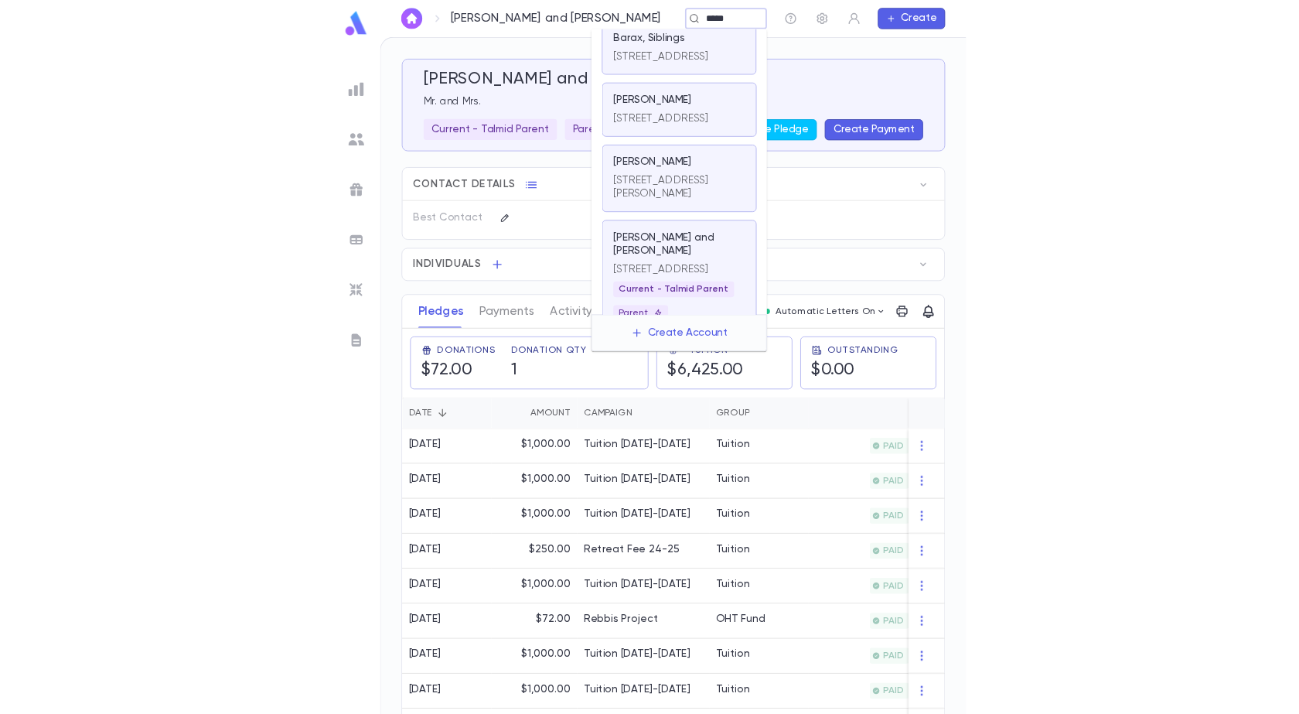
scroll to position [155, 0]
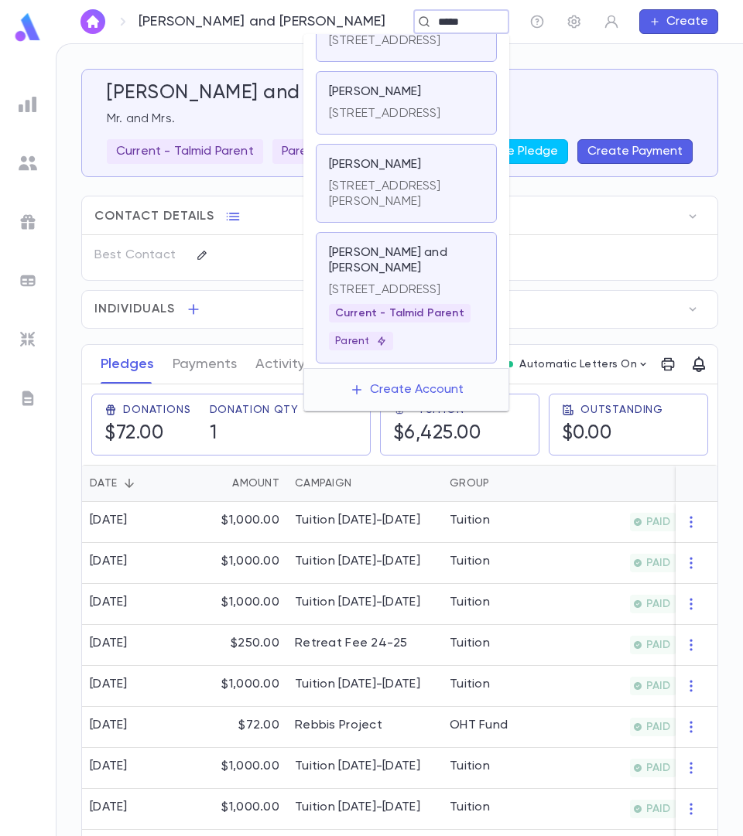
click at [377, 275] on div "[PERSON_NAME] and [PERSON_NAME][GEOGRAPHIC_DATA][STREET_ADDRESS] Current - Talm…" at bounding box center [406, 297] width 181 height 131
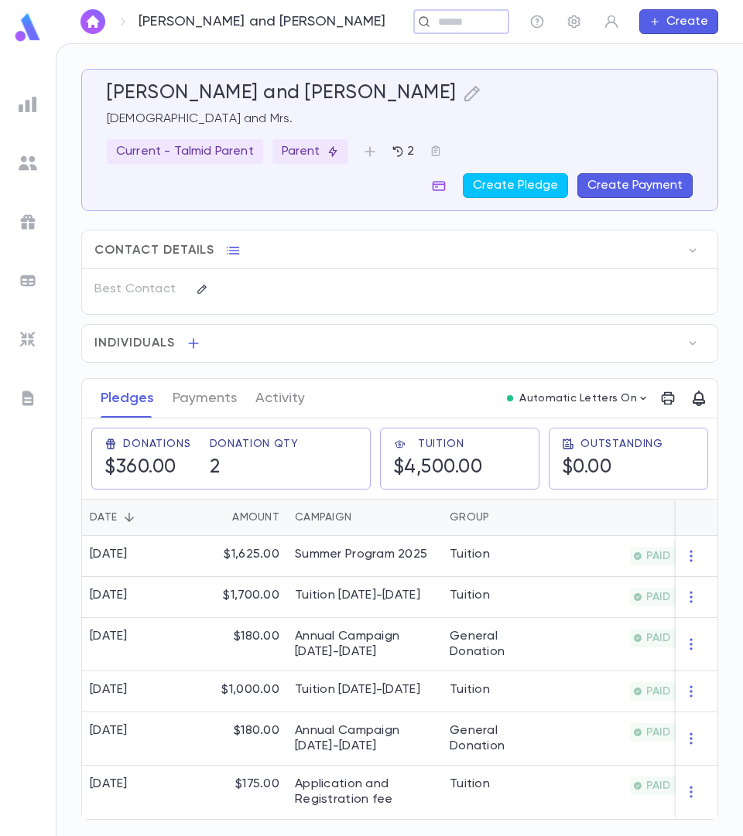
click at [438, 184] on icon "button" at bounding box center [438, 186] width 13 height 10
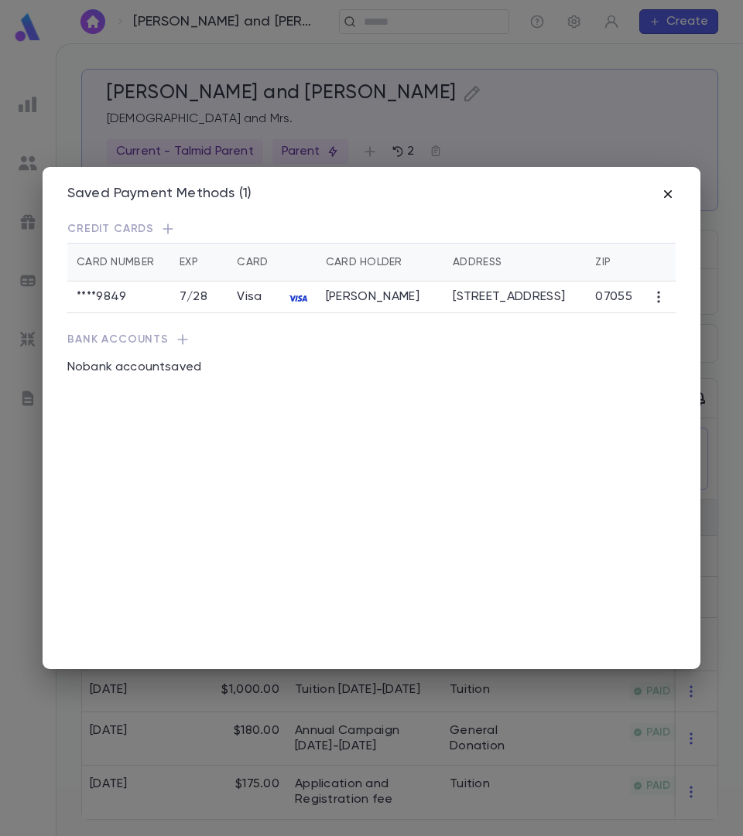
click at [668, 198] on icon "button" at bounding box center [667, 193] width 15 height 15
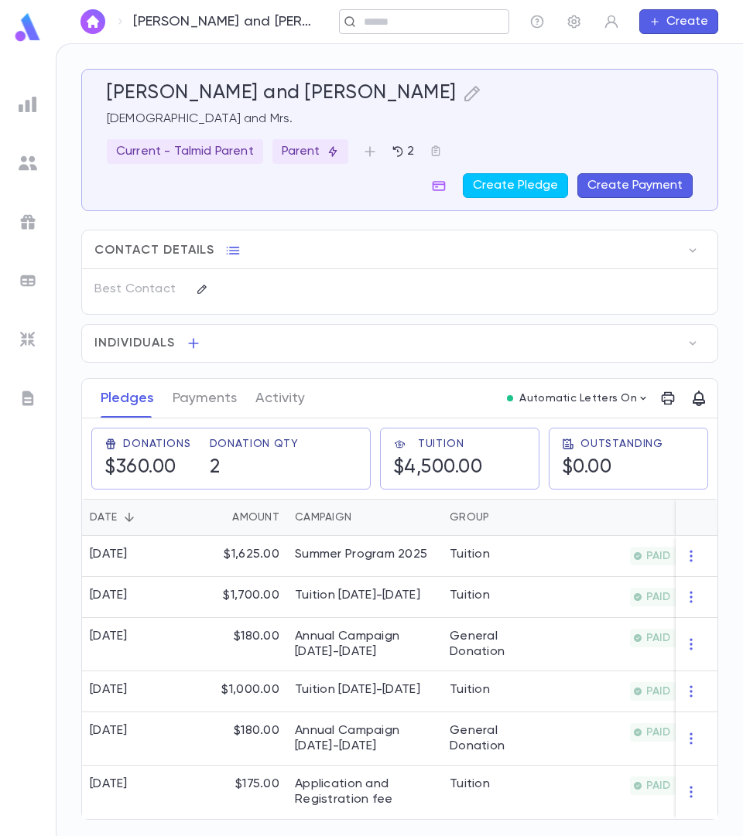
click at [457, 26] on input "text" at bounding box center [419, 22] width 120 height 15
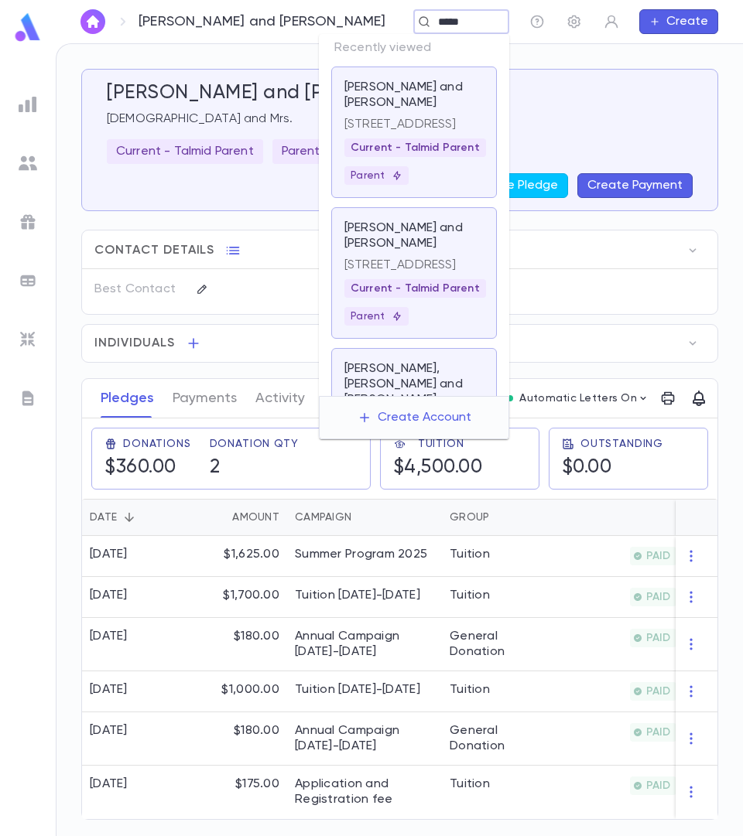
type input "*****"
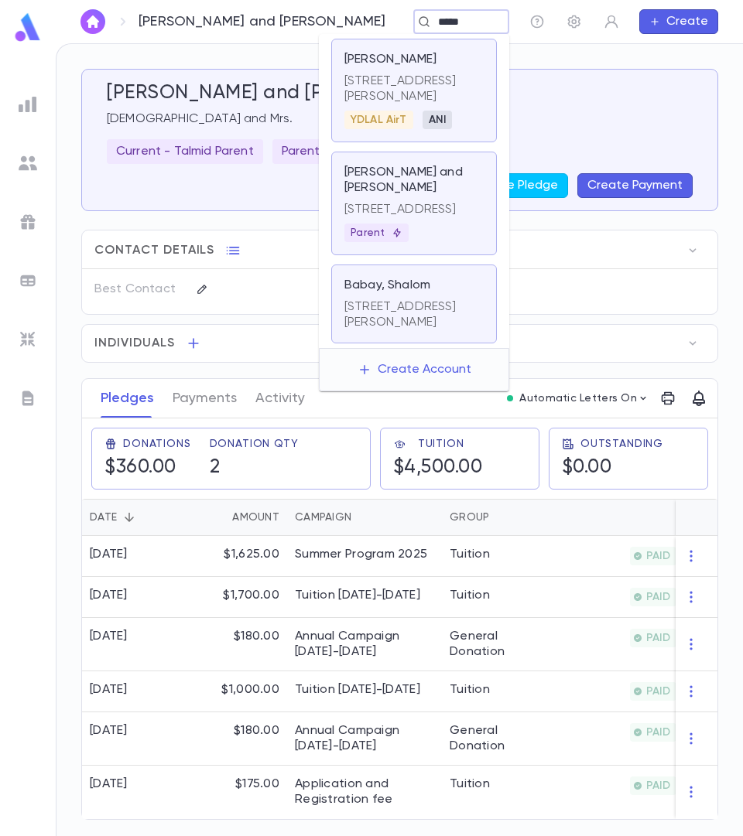
click at [382, 182] on p "[PERSON_NAME] and [PERSON_NAME]" at bounding box center [413, 180] width 139 height 31
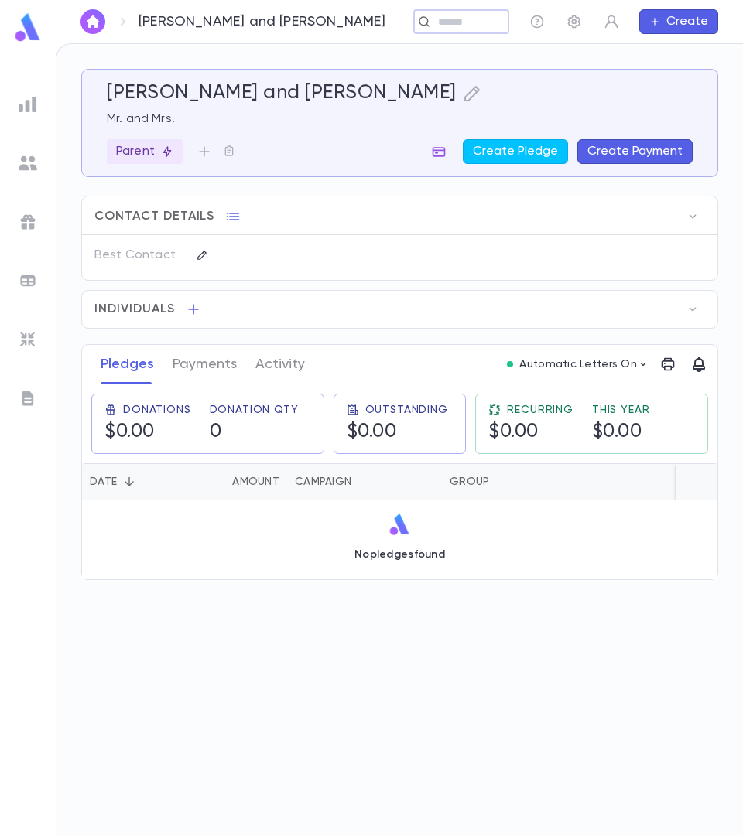
click at [442, 153] on icon "button" at bounding box center [438, 152] width 13 height 10
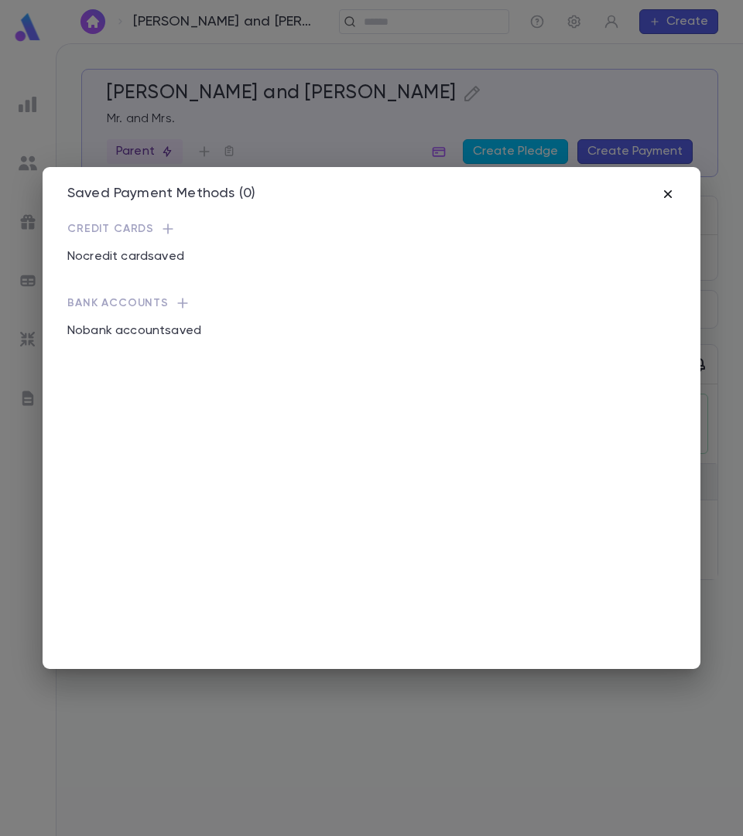
click at [664, 192] on icon "button" at bounding box center [667, 193] width 15 height 15
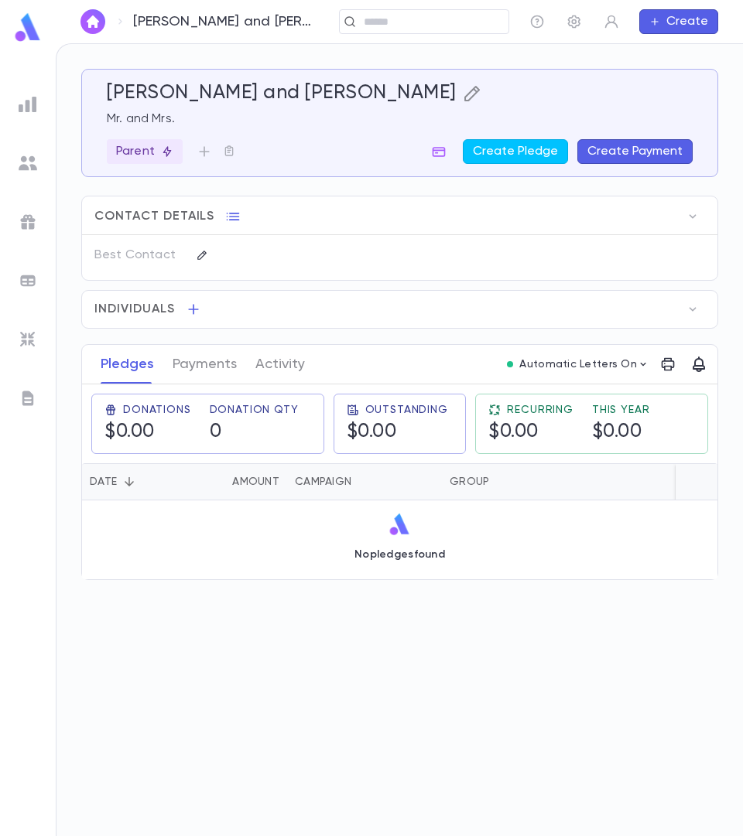
click at [463, 94] on icon "button" at bounding box center [472, 93] width 19 height 19
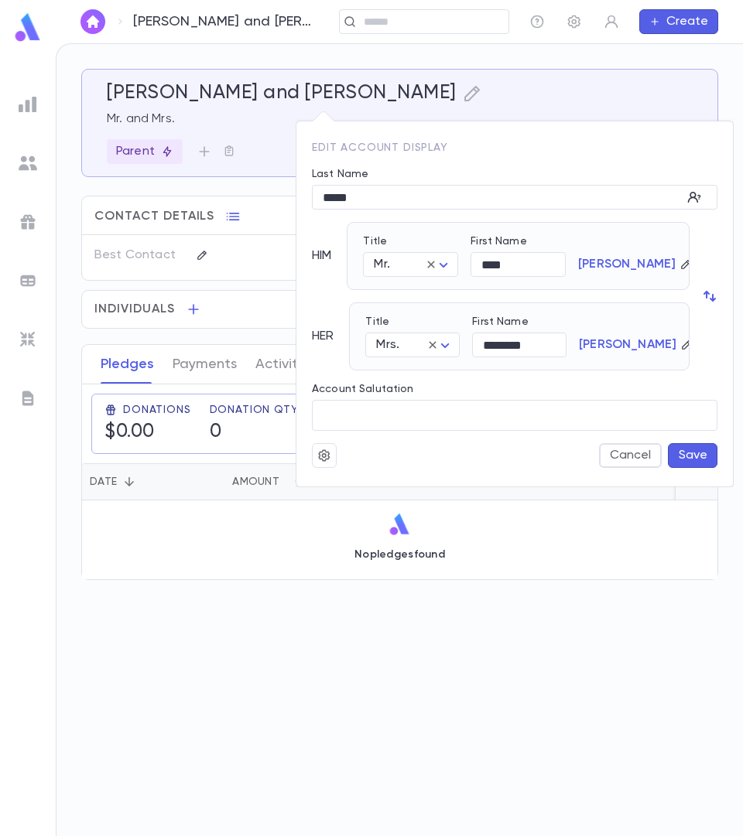
click at [680, 265] on icon "button" at bounding box center [685, 264] width 11 height 11
click at [623, 459] on button "Cancel" at bounding box center [630, 455] width 63 height 25
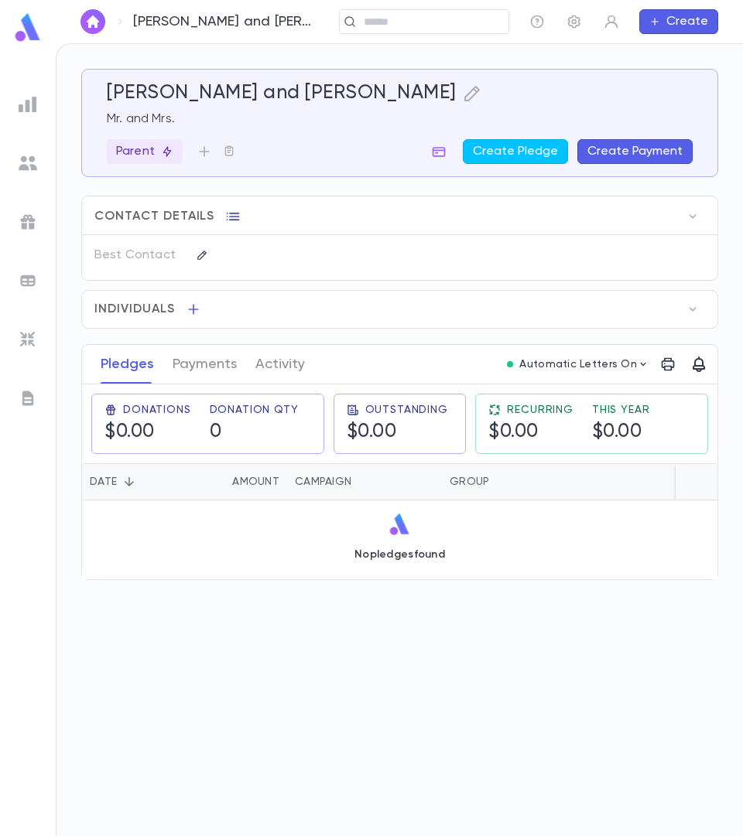
click at [227, 215] on icon "button" at bounding box center [232, 216] width 15 height 15
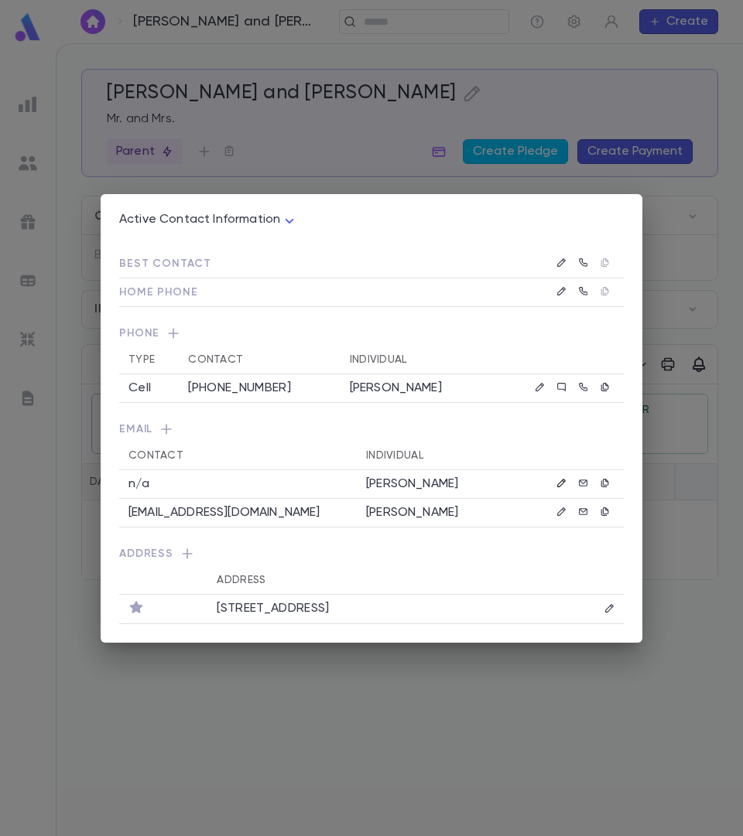
click at [558, 483] on icon "button" at bounding box center [561, 483] width 11 height 11
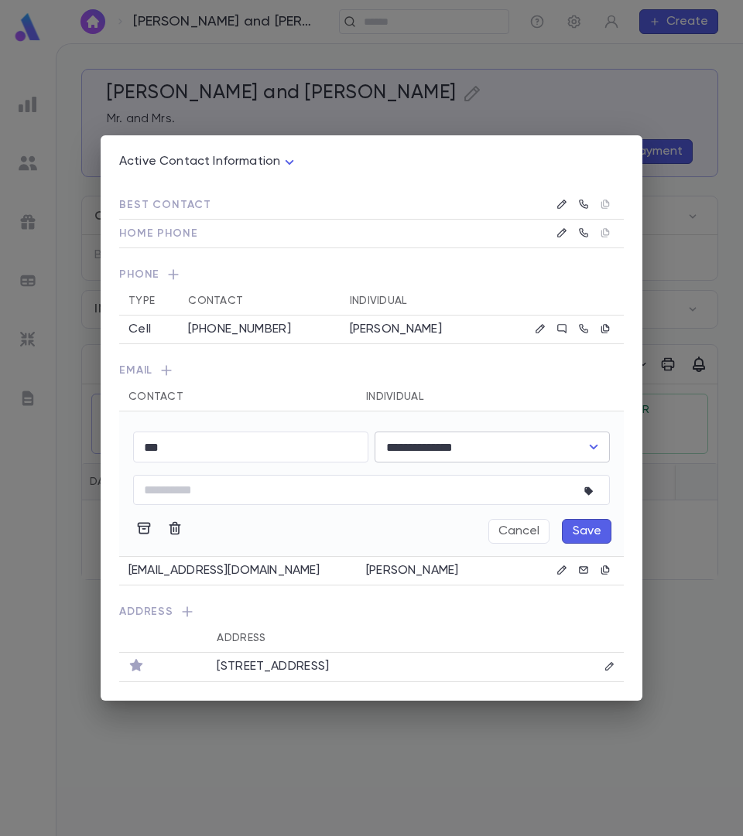
click at [558, 452] on input "**********" at bounding box center [480, 446] width 198 height 29
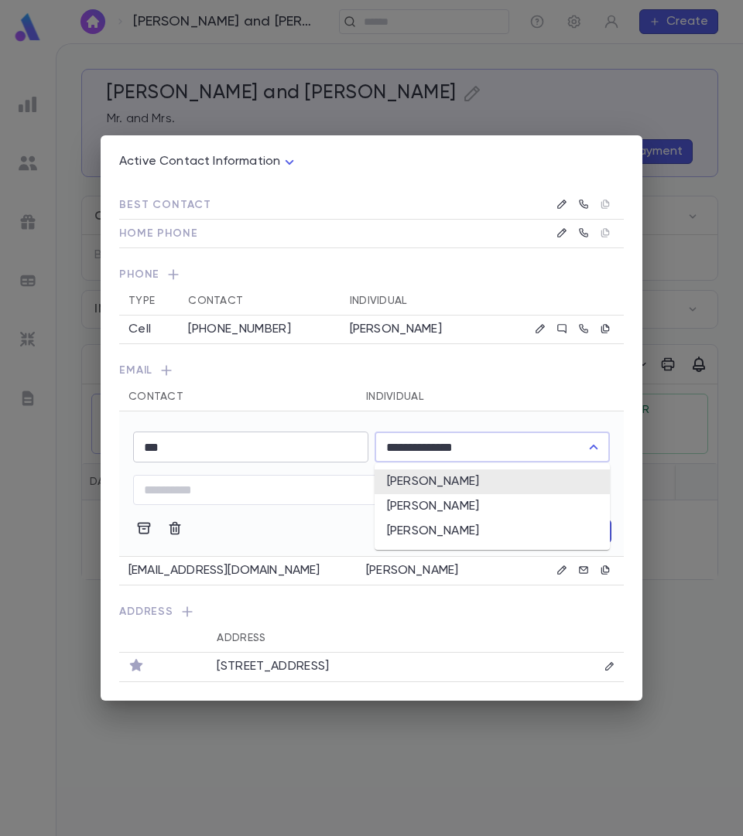
click at [222, 445] on input "***" at bounding box center [250, 447] width 235 height 30
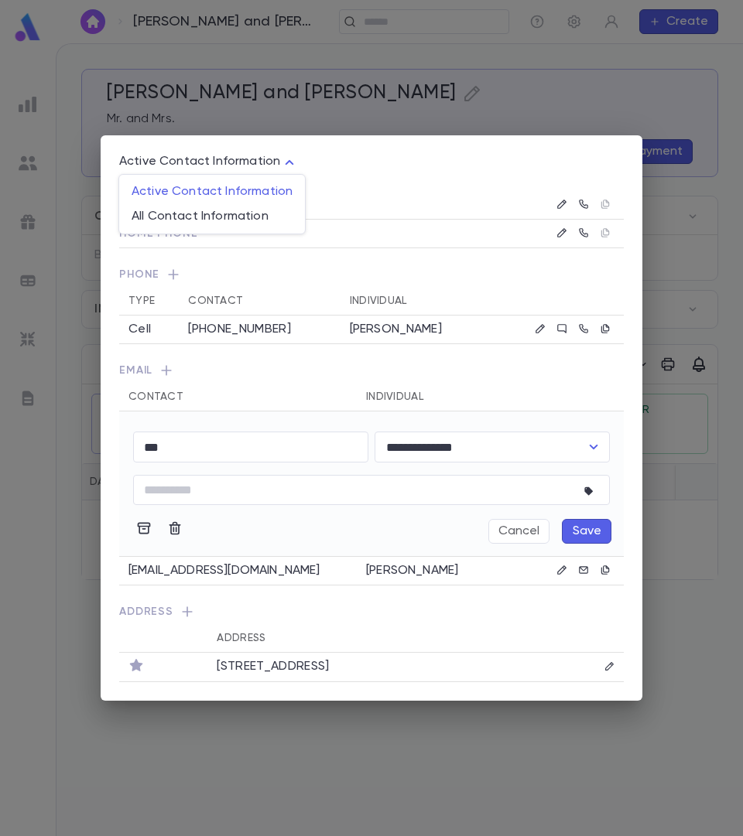
click at [283, 159] on body "[PERSON_NAME] and [PERSON_NAME] ​ Create [PERSON_NAME] and [PERSON_NAME] Mr. an…" at bounding box center [371, 439] width 743 height 793
click at [394, 114] on div at bounding box center [371, 418] width 743 height 836
click at [570, 103] on div "**********" at bounding box center [371, 418] width 743 height 836
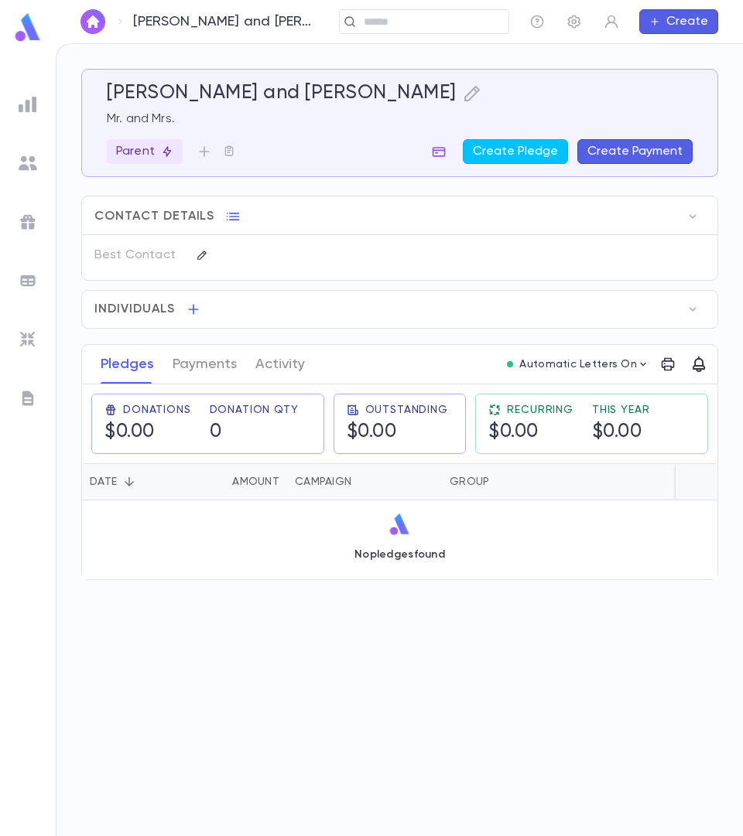
click at [446, 155] on icon "button" at bounding box center [438, 152] width 13 height 10
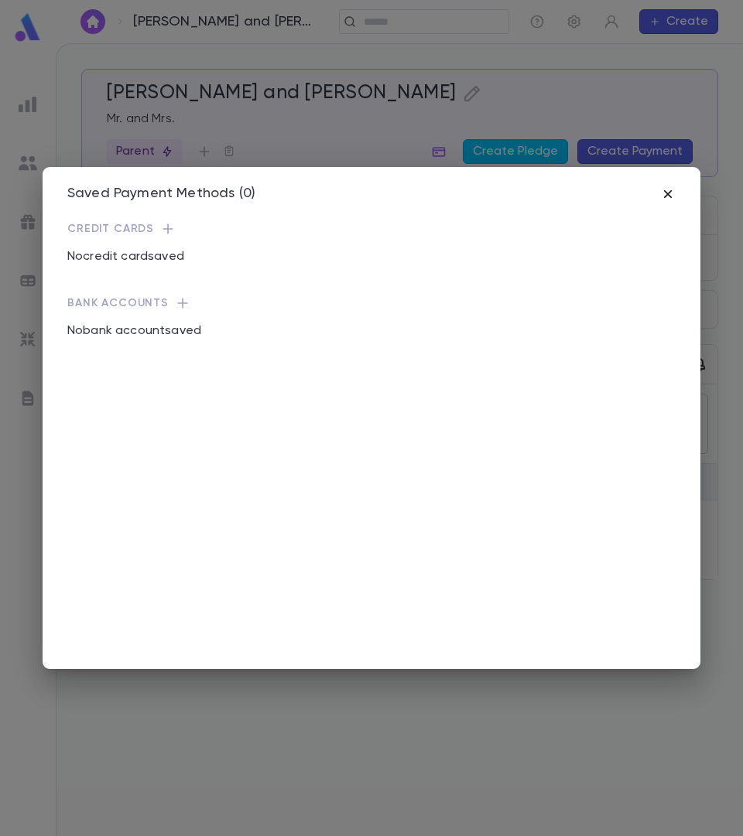
click at [663, 190] on icon "button" at bounding box center [667, 193] width 15 height 15
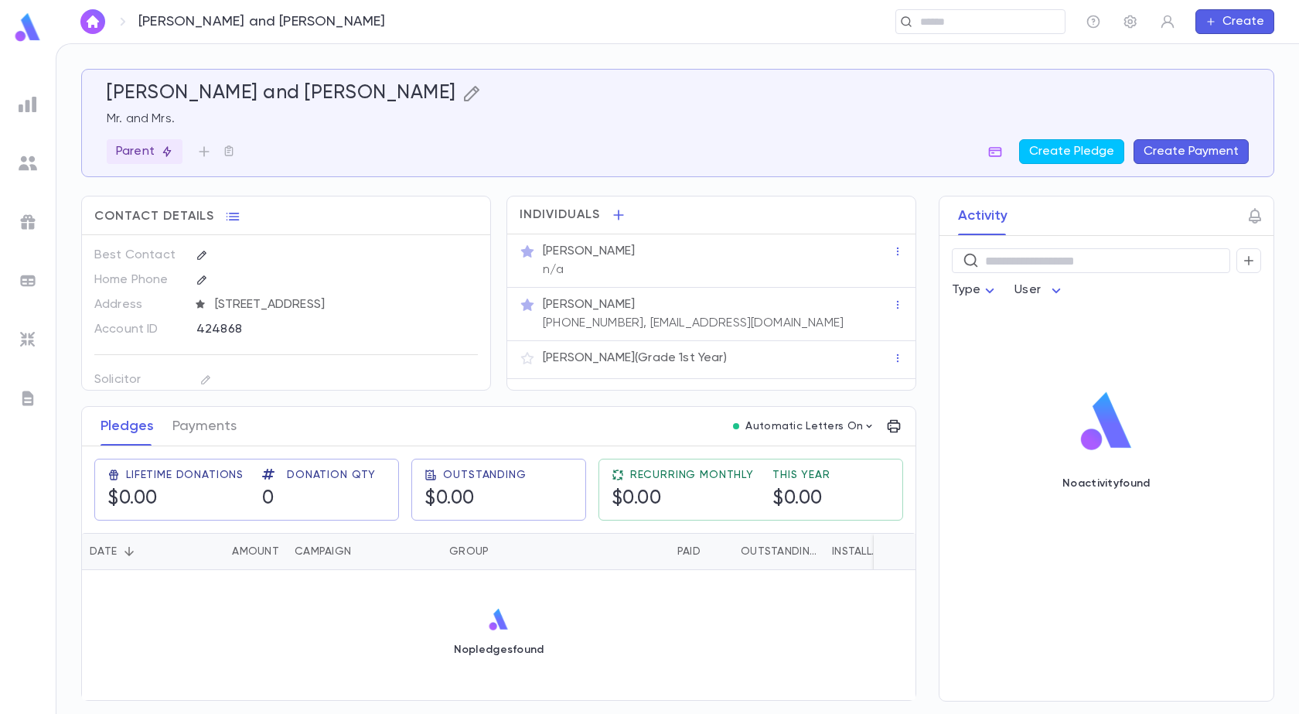
click at [463, 95] on icon "button" at bounding box center [472, 93] width 19 height 19
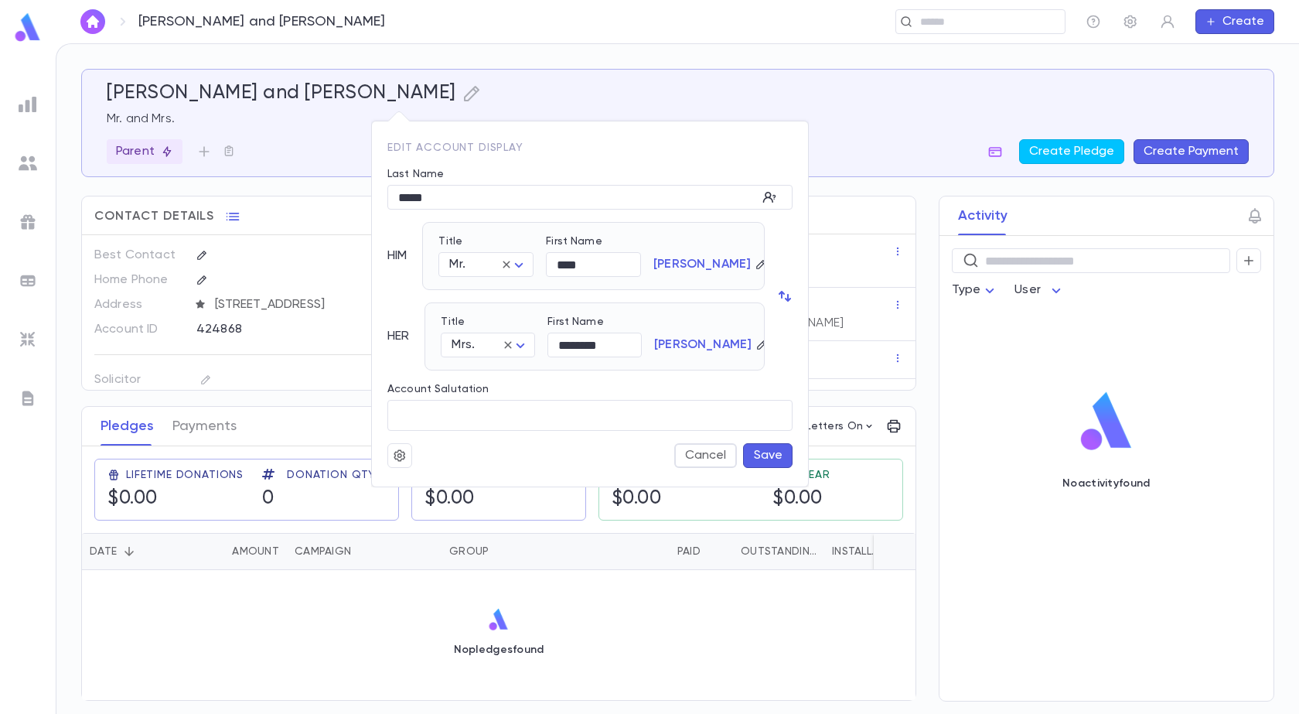
click at [432, 86] on div at bounding box center [649, 357] width 1299 height 714
